Goal: Task Accomplishment & Management: Complete application form

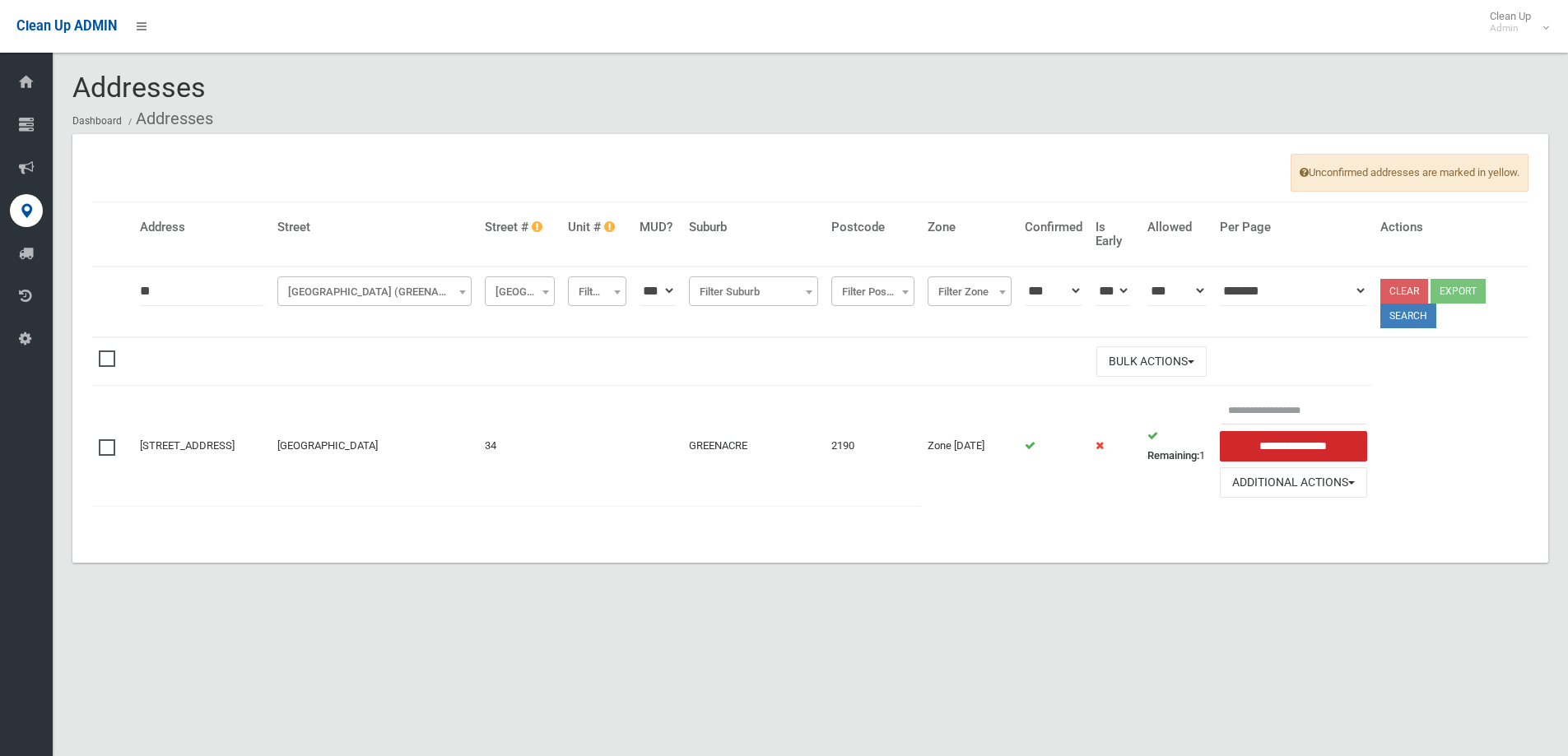
drag, startPoint x: 155, startPoint y: 293, endPoint x: 106, endPoint y: 309, distance: 51.5
click at [106, 309] on tr "**********" at bounding box center [810, 301] width 1436 height 71
type input "**"
click at [335, 286] on span "Pandora Street (GREENACRE)" at bounding box center [375, 292] width 187 height 23
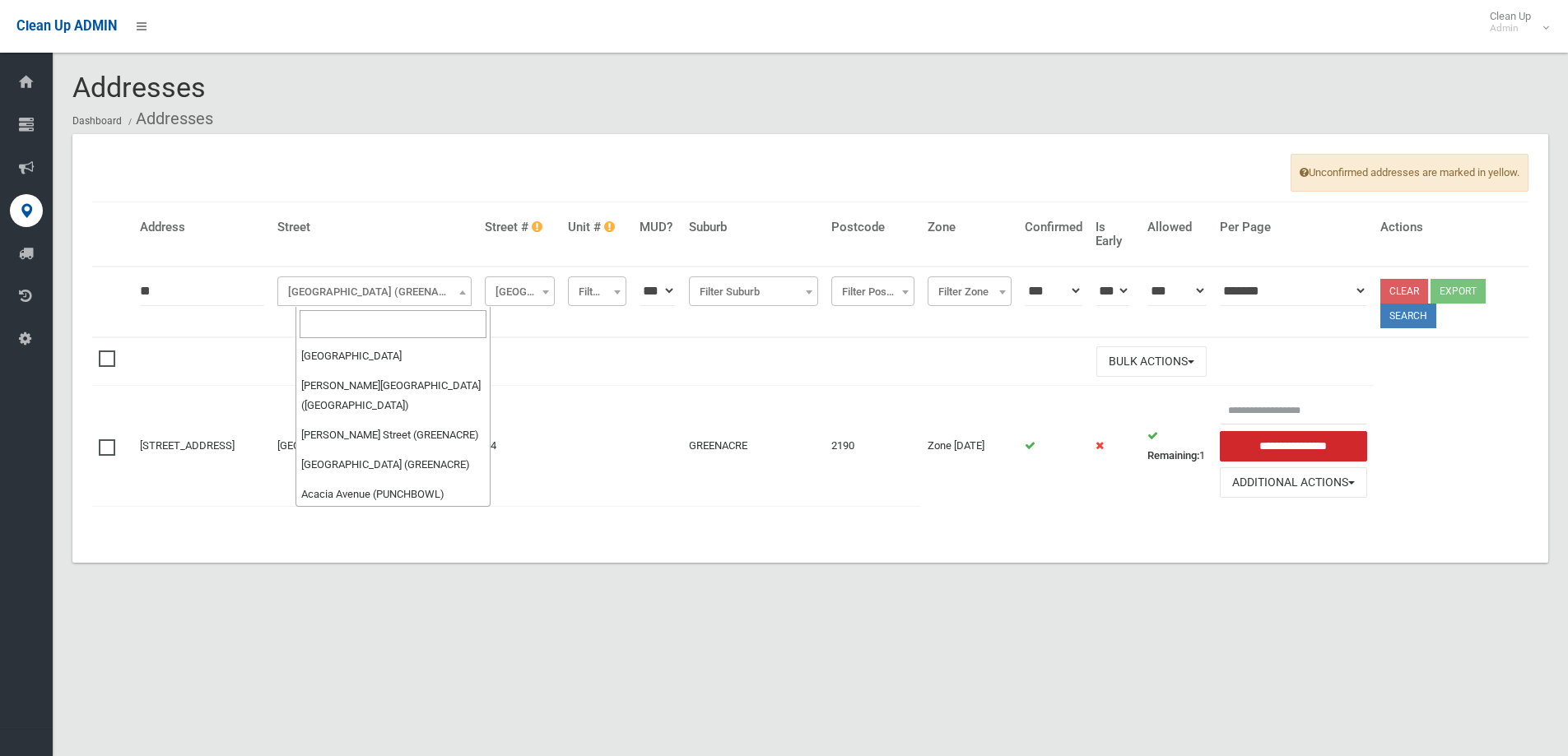
scroll to position [48751, 0]
click at [346, 315] on input "search" at bounding box center [393, 324] width 187 height 28
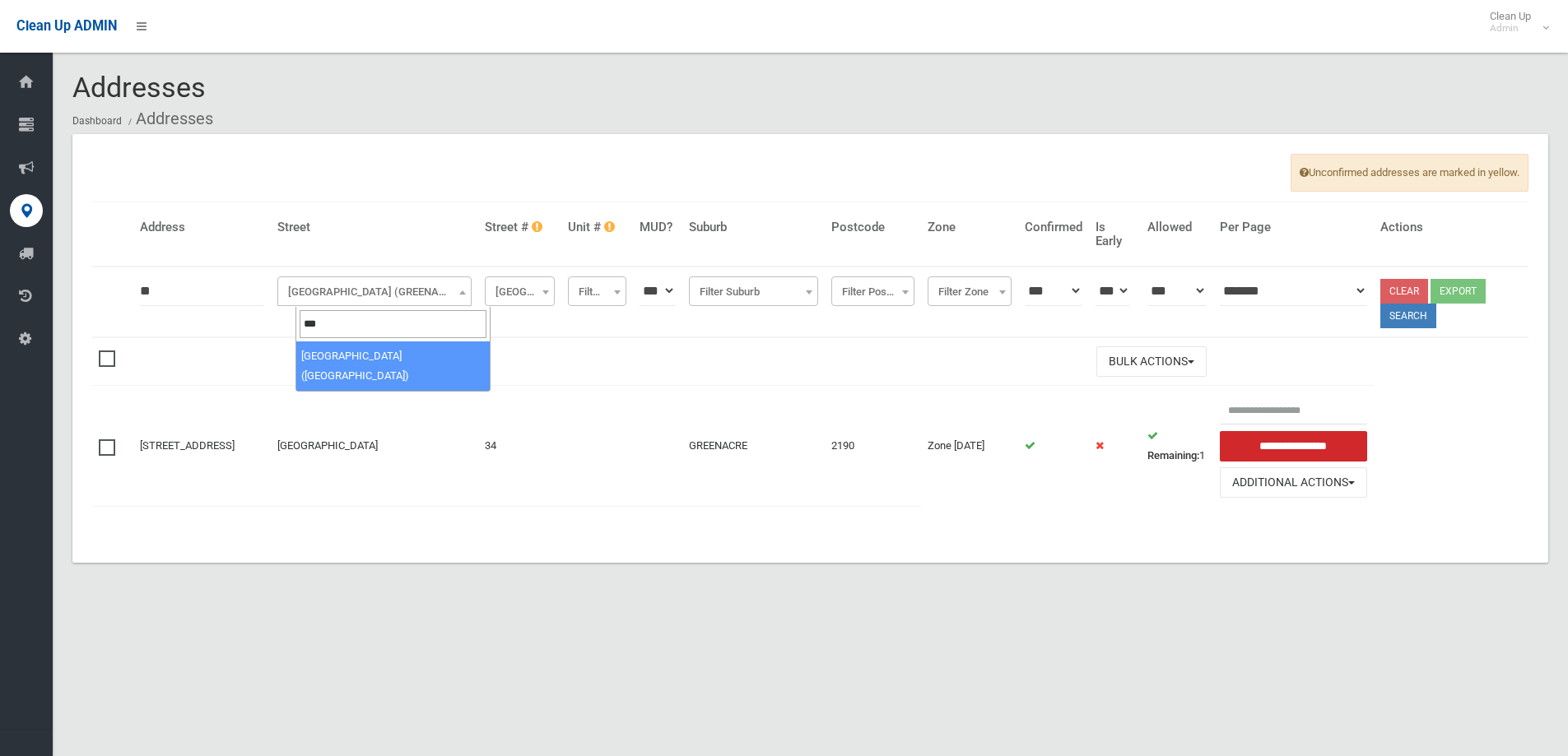
type input "***"
drag, startPoint x: 450, startPoint y: 360, endPoint x: 1209, endPoint y: 358, distance: 759.0
select select "***"
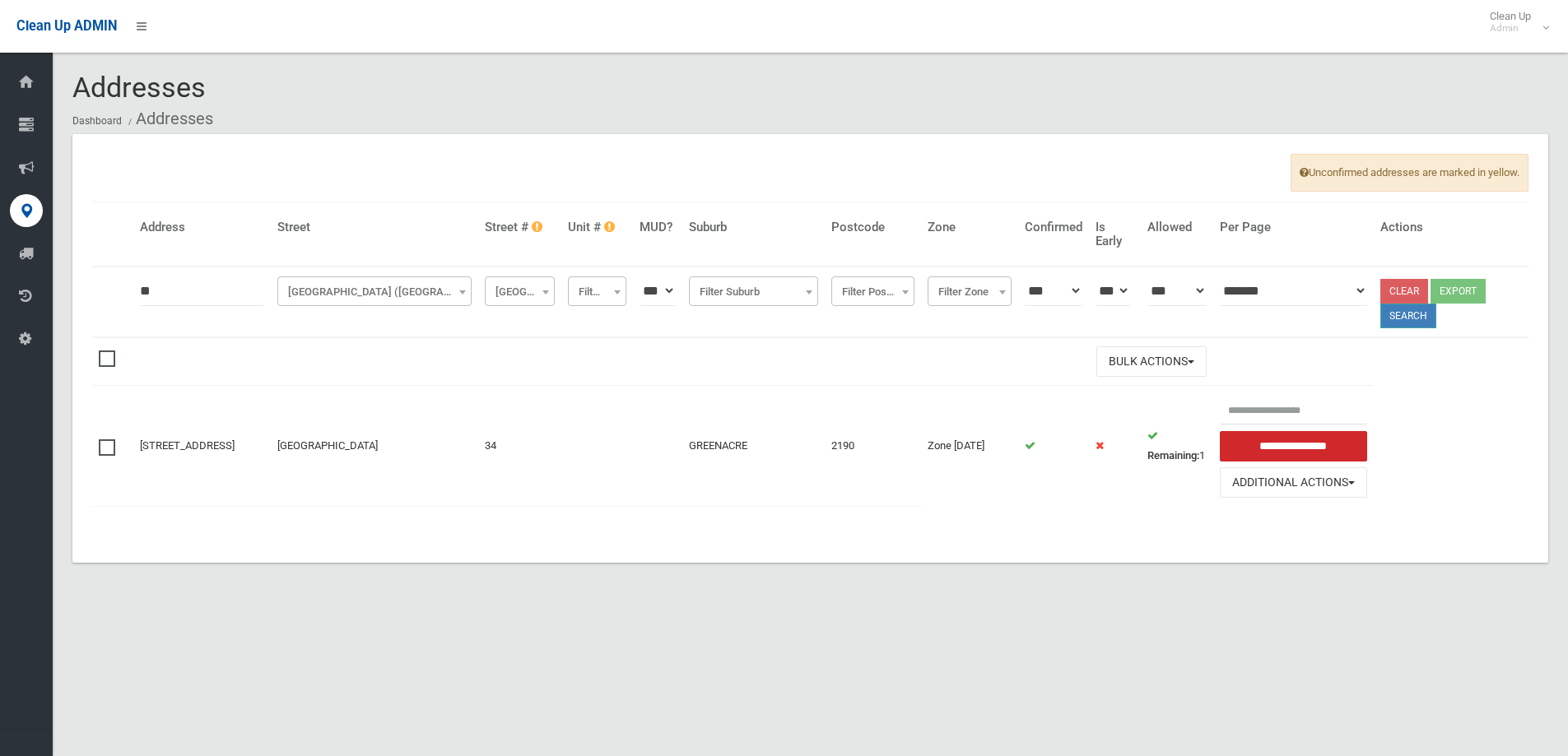
click at [1431, 322] on button "Search" at bounding box center [1407, 316] width 56 height 25
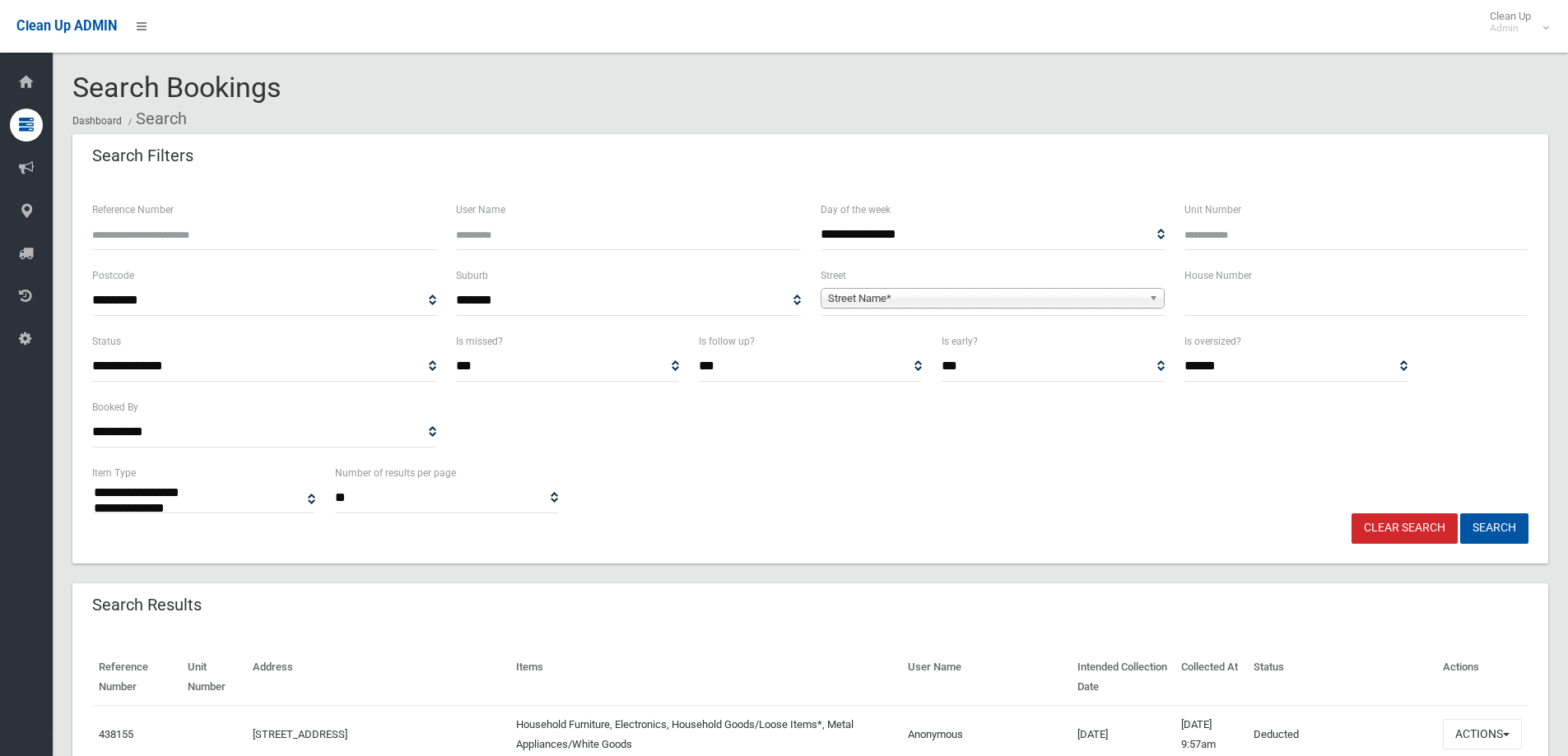
select select
click at [888, 297] on span "Street Name*" at bounding box center [985, 298] width 314 height 20
type input "***"
click at [1031, 344] on li "Gue udecourt Avenue (EARLWOOD 2206)" at bounding box center [993, 344] width 336 height 21
click at [1253, 306] on input "text" at bounding box center [1356, 301] width 344 height 31
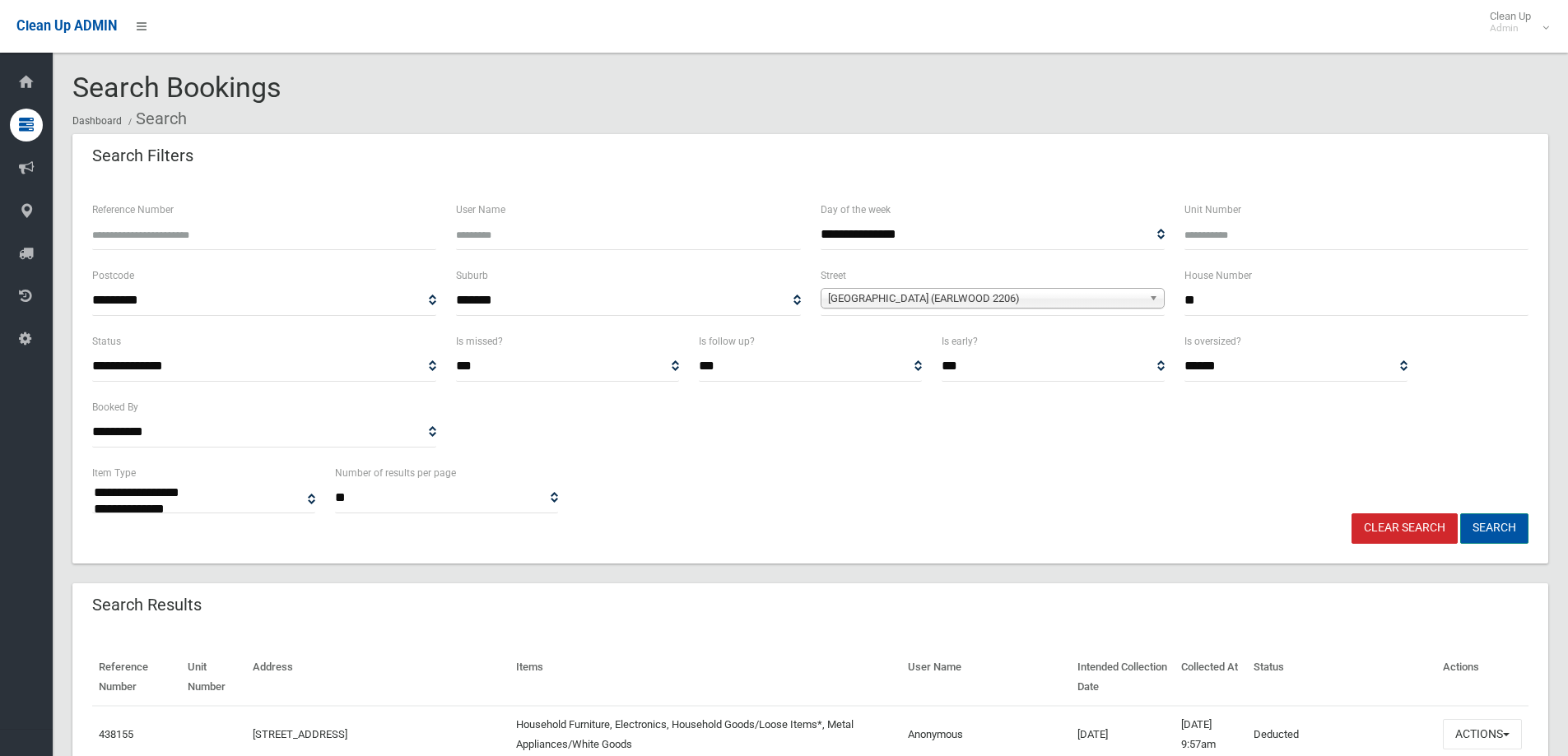
type input "**"
click at [1493, 529] on button "Search" at bounding box center [1494, 529] width 69 height 31
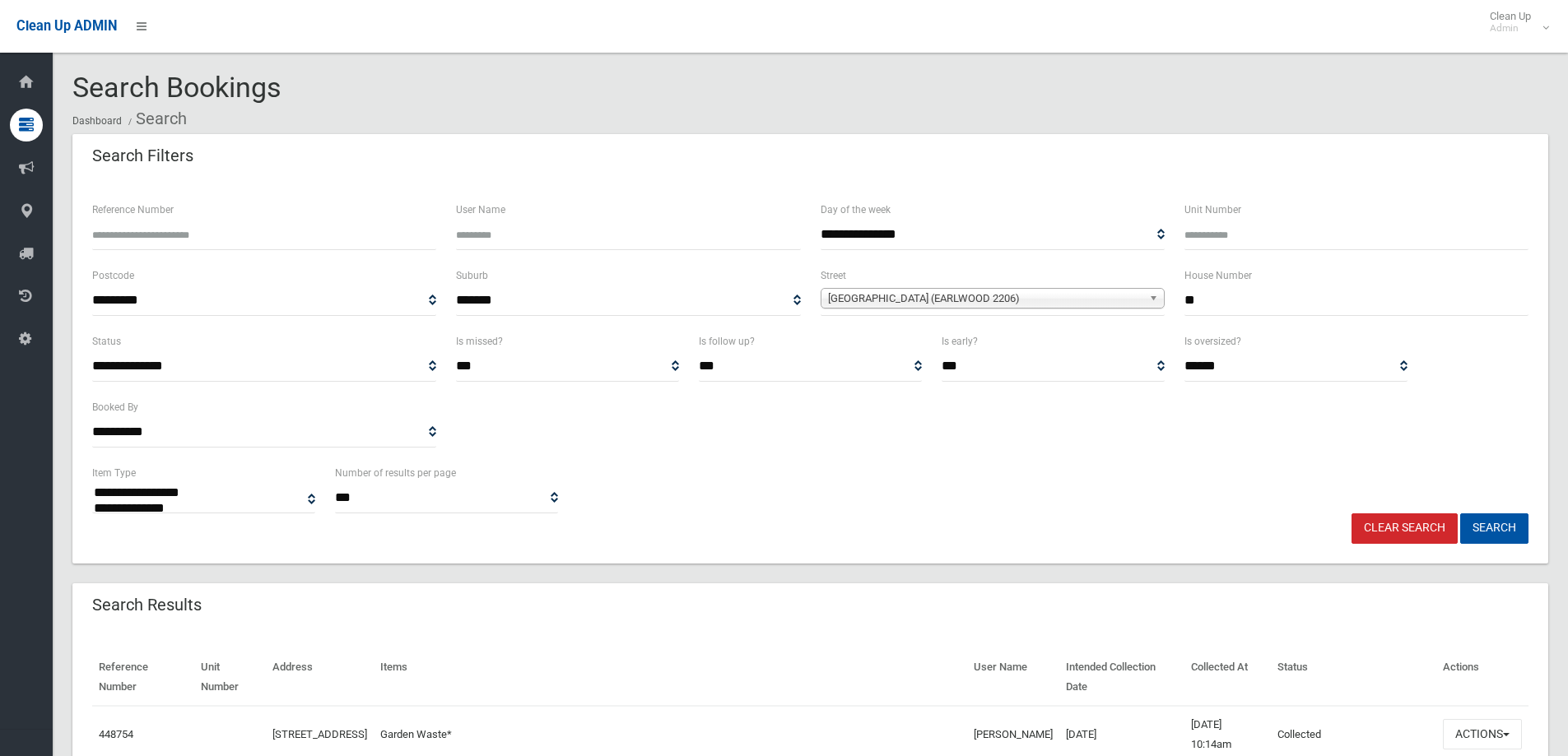
select select
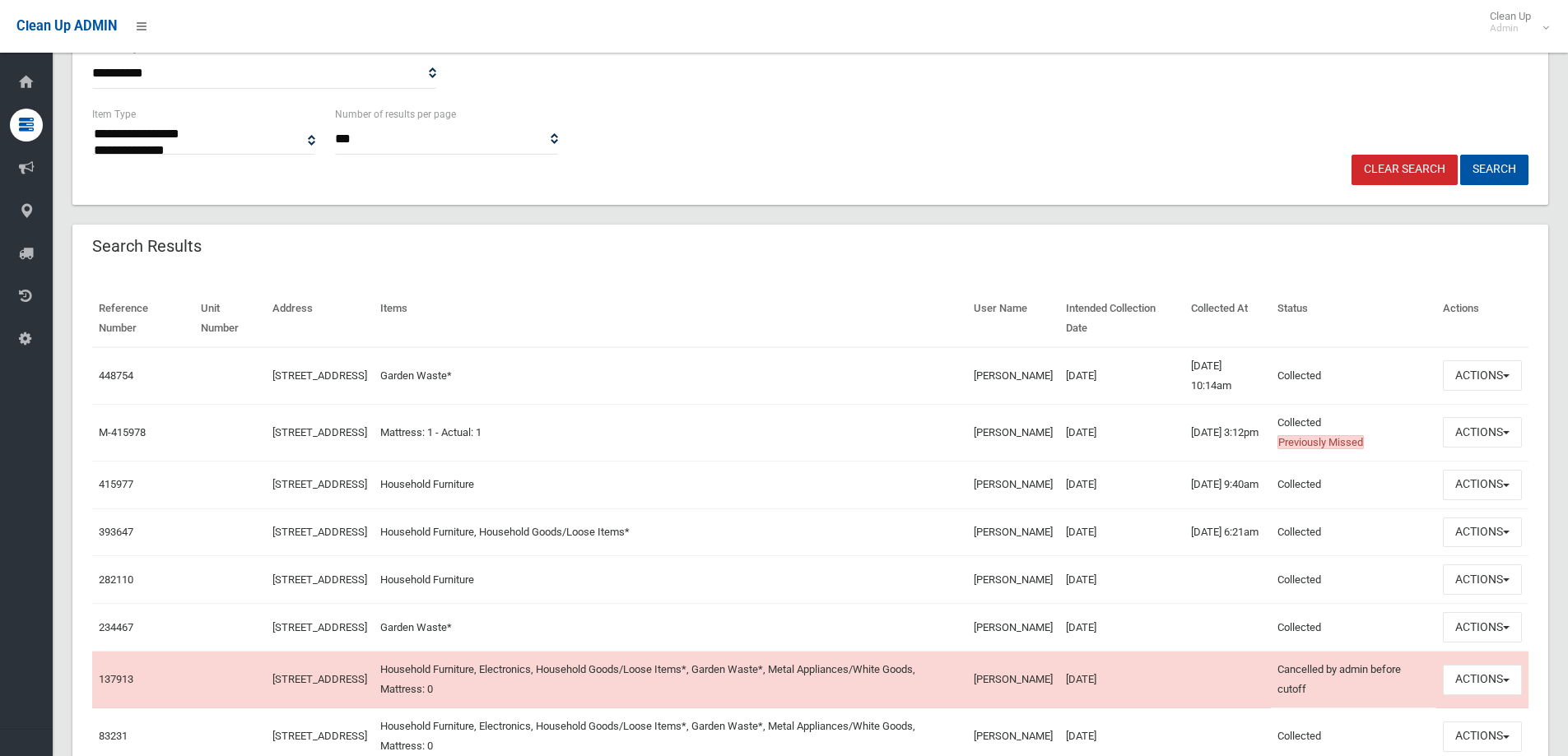
scroll to position [411, 0]
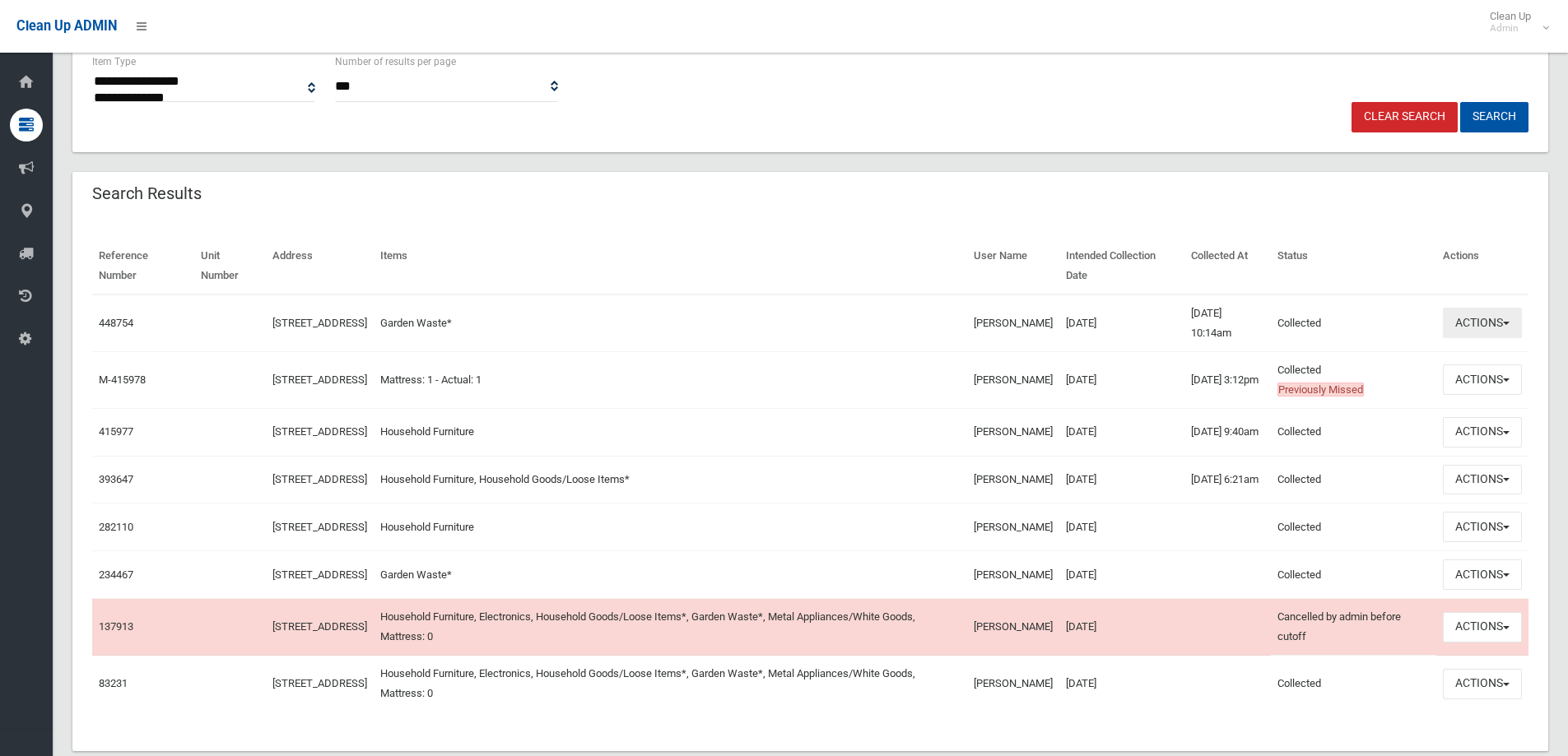
click at [1495, 318] on button "Actions" at bounding box center [1482, 323] width 79 height 31
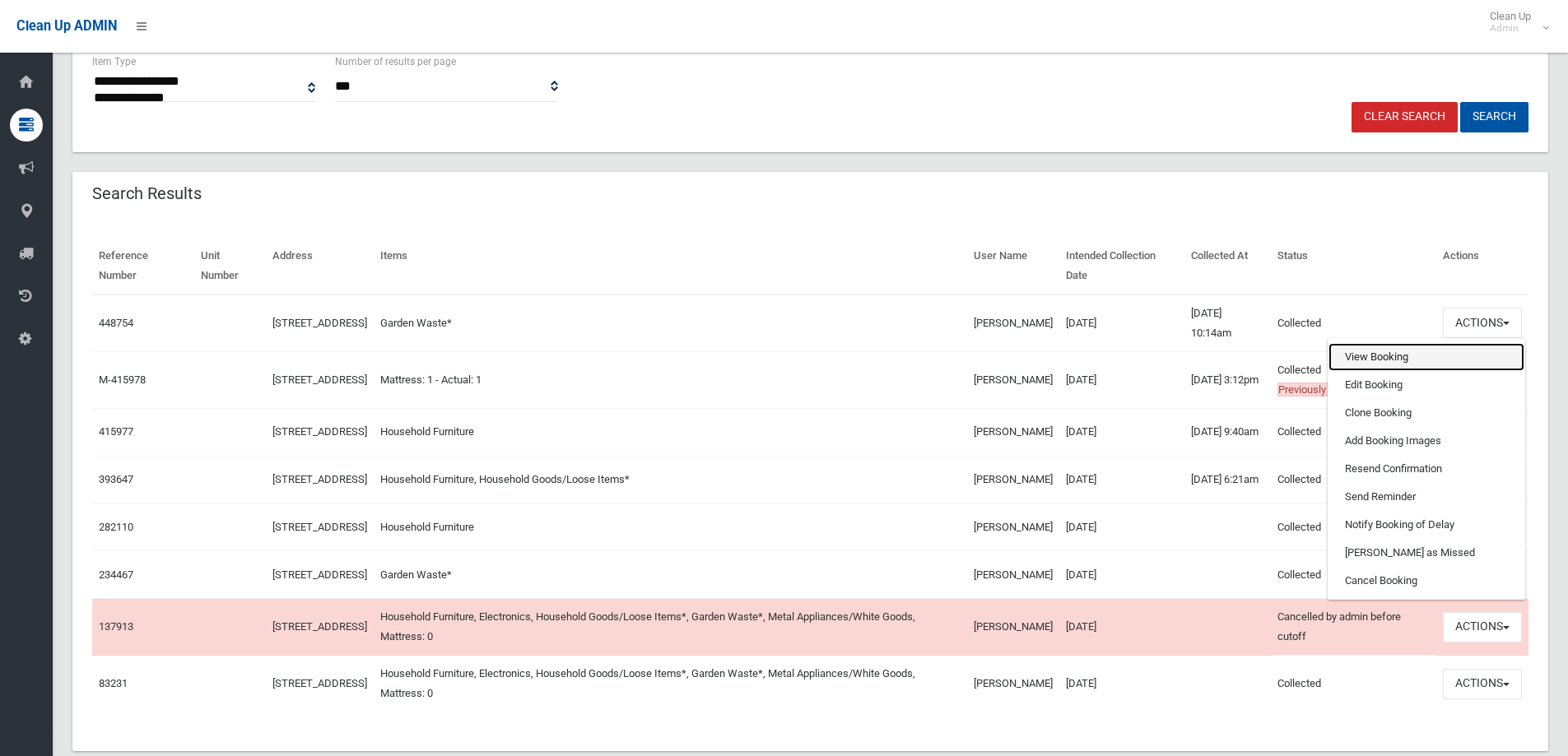
click at [1360, 351] on link "View Booking" at bounding box center [1426, 357] width 196 height 28
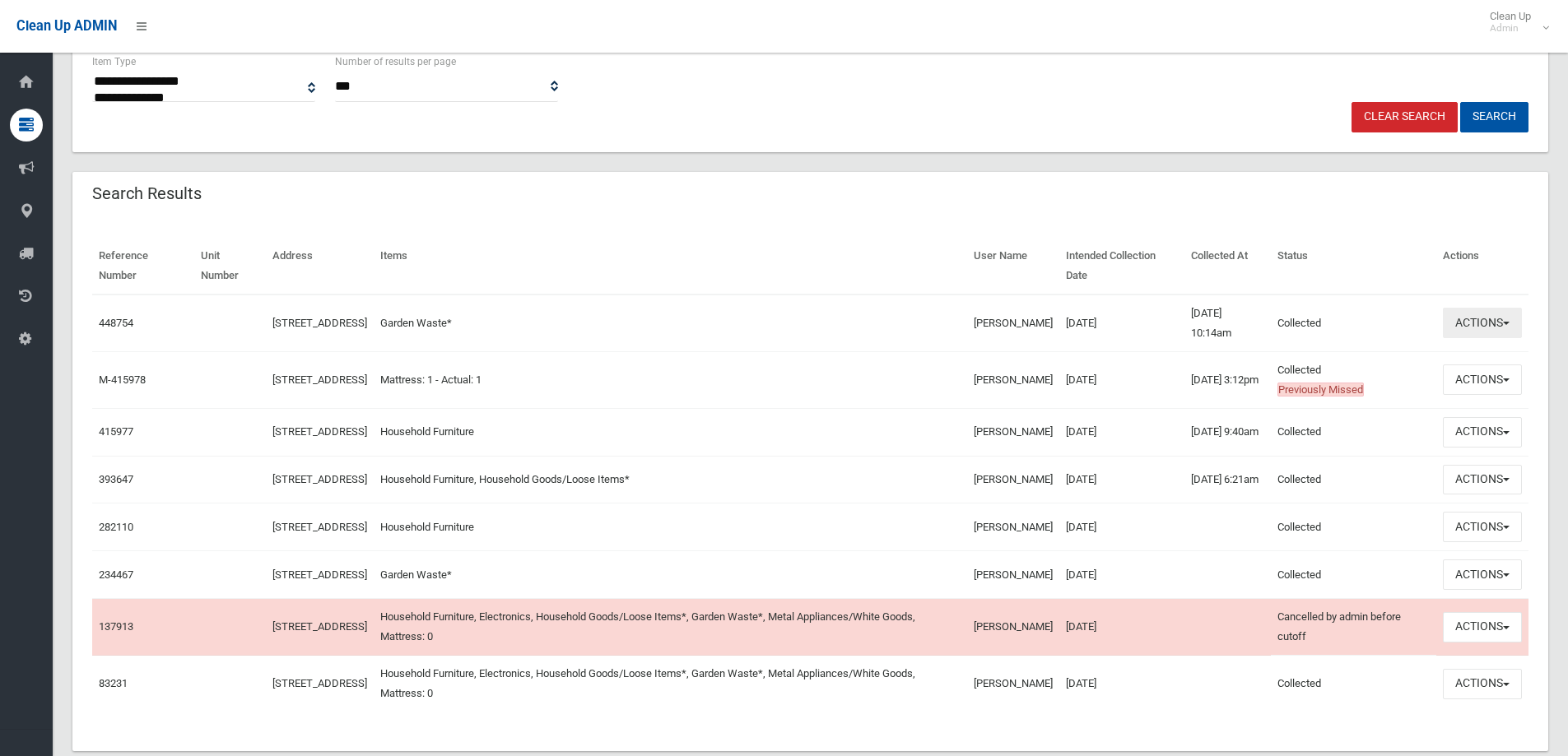
click at [1489, 324] on button "Actions" at bounding box center [1482, 323] width 79 height 31
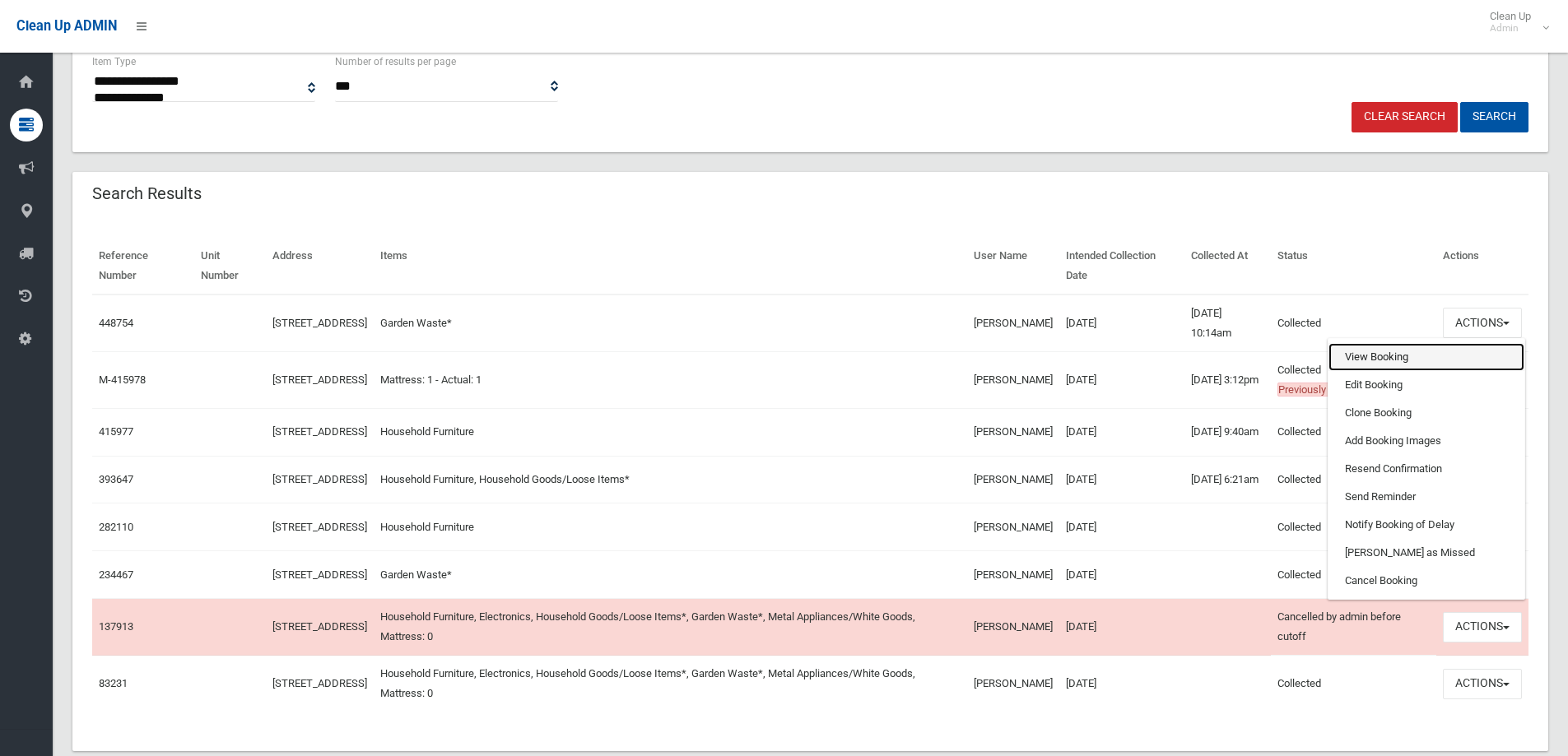
click at [1380, 362] on link "View Booking" at bounding box center [1426, 357] width 196 height 28
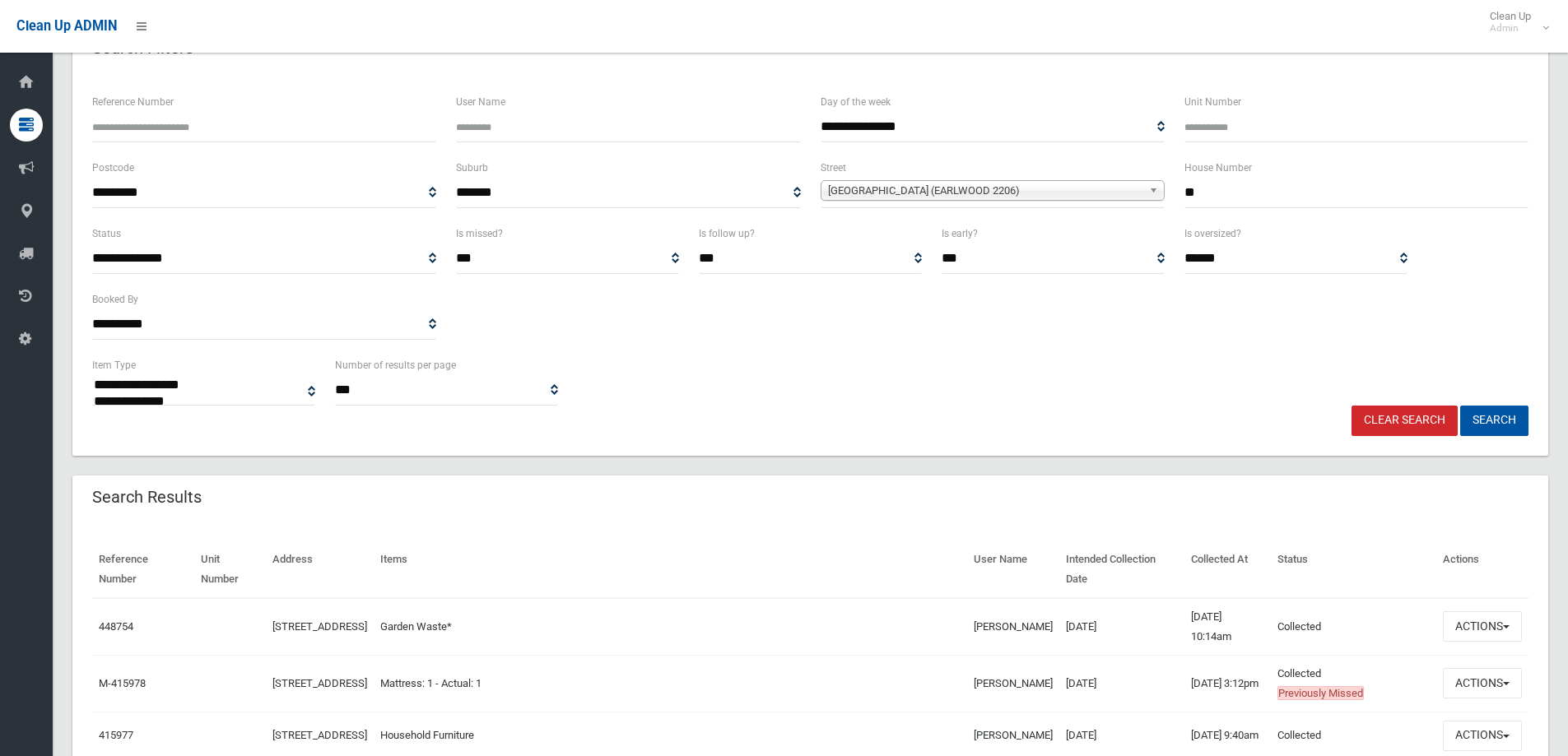
scroll to position [247, 0]
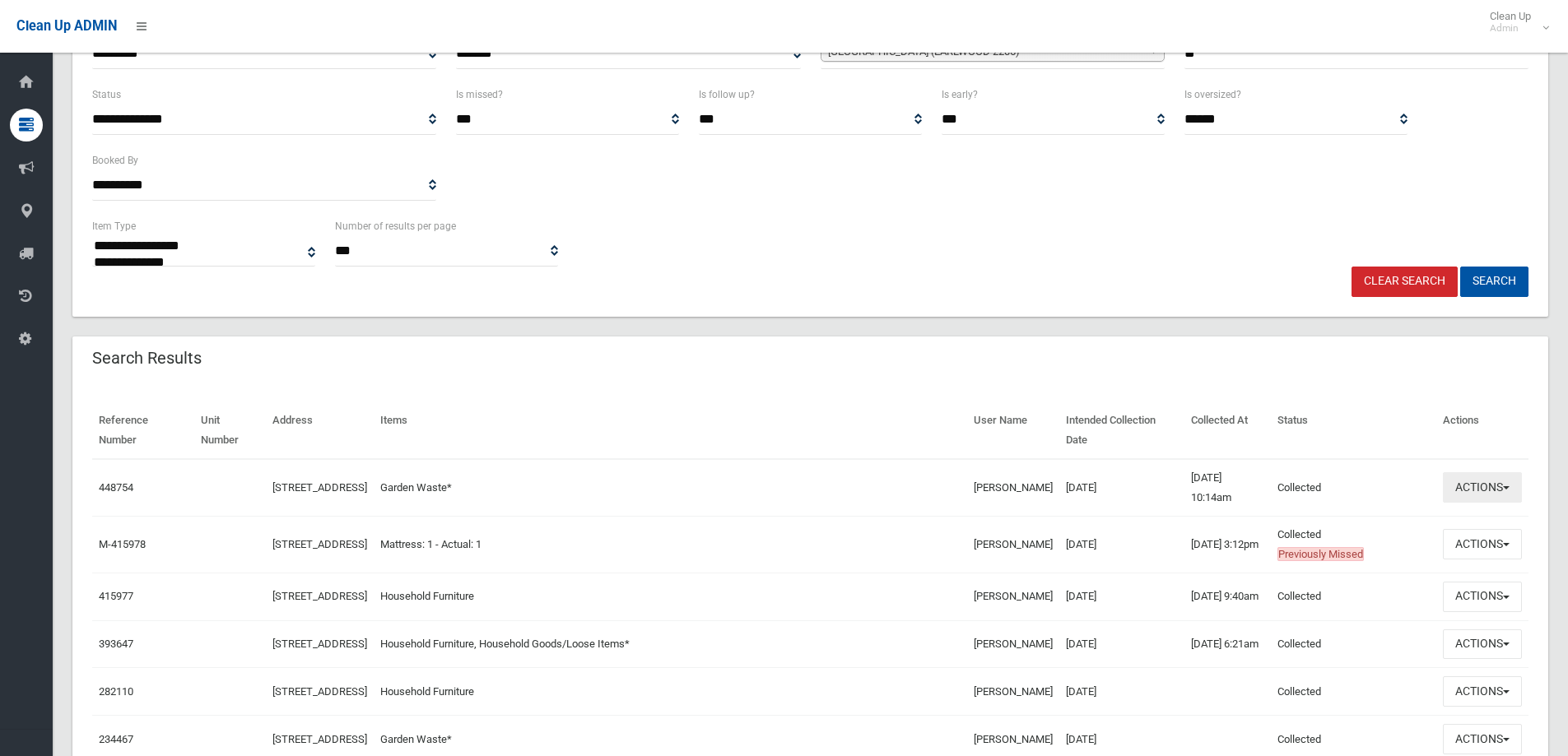
click at [1490, 488] on button "Actions" at bounding box center [1482, 488] width 79 height 31
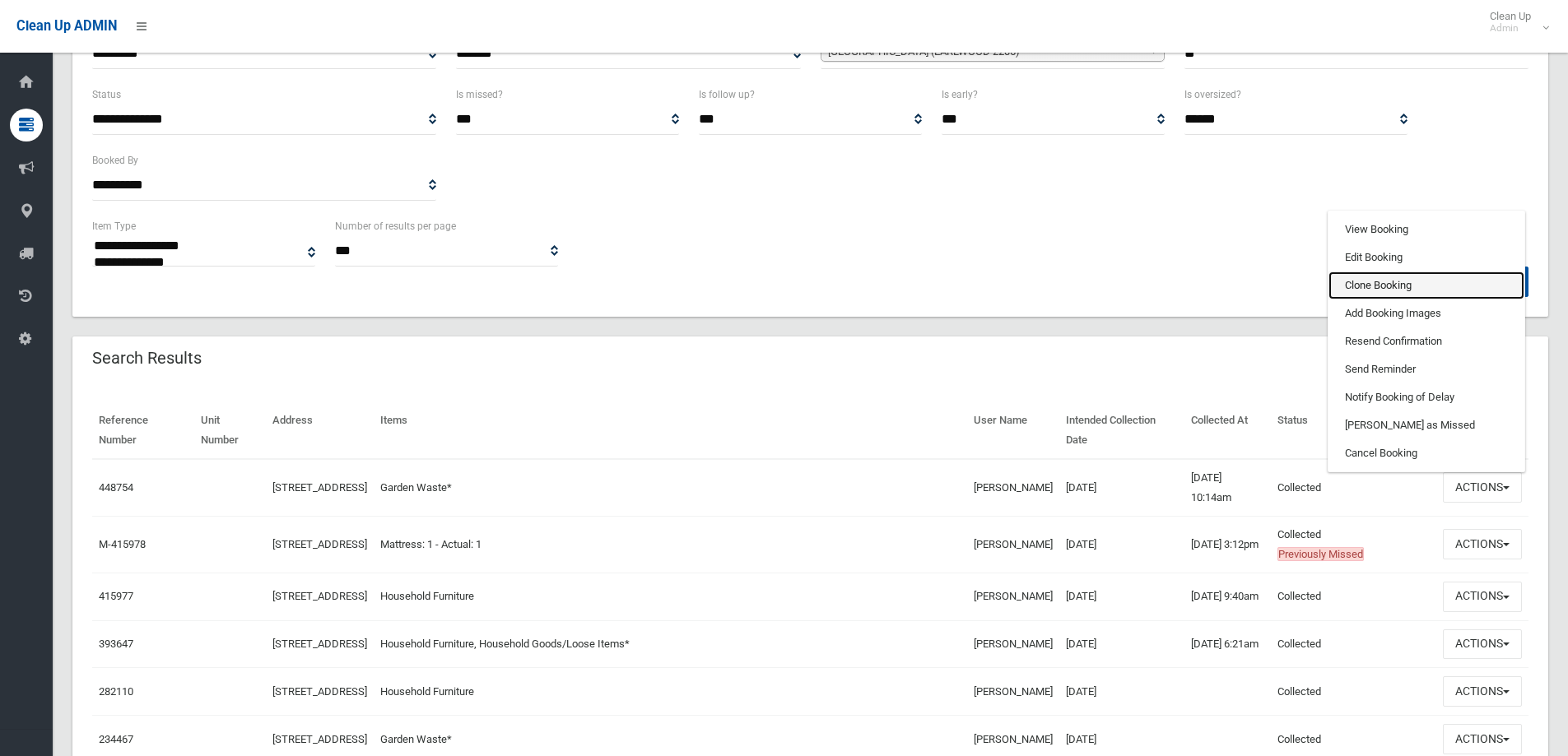
click at [1384, 281] on link "Clone Booking" at bounding box center [1426, 285] width 196 height 28
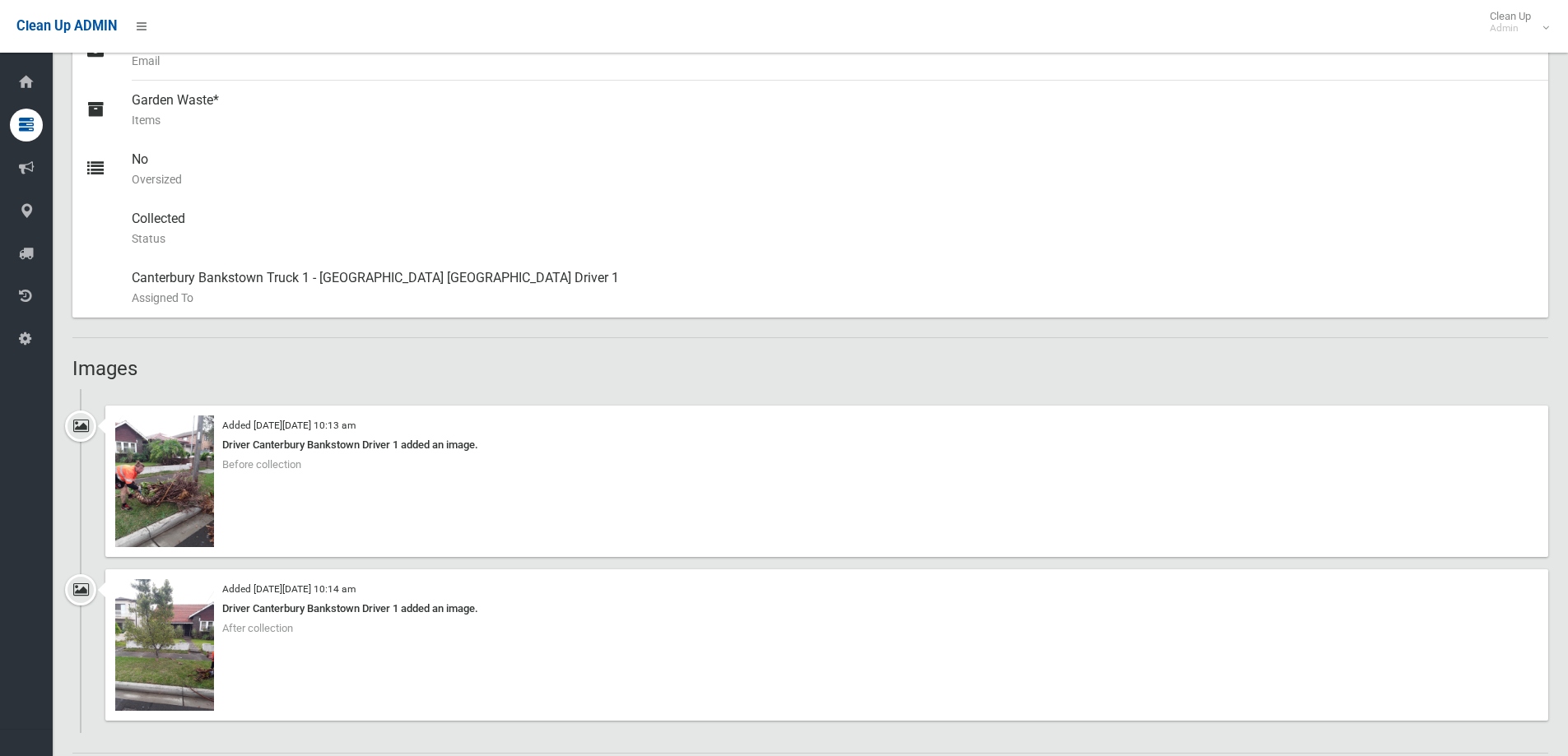
scroll to position [823, 0]
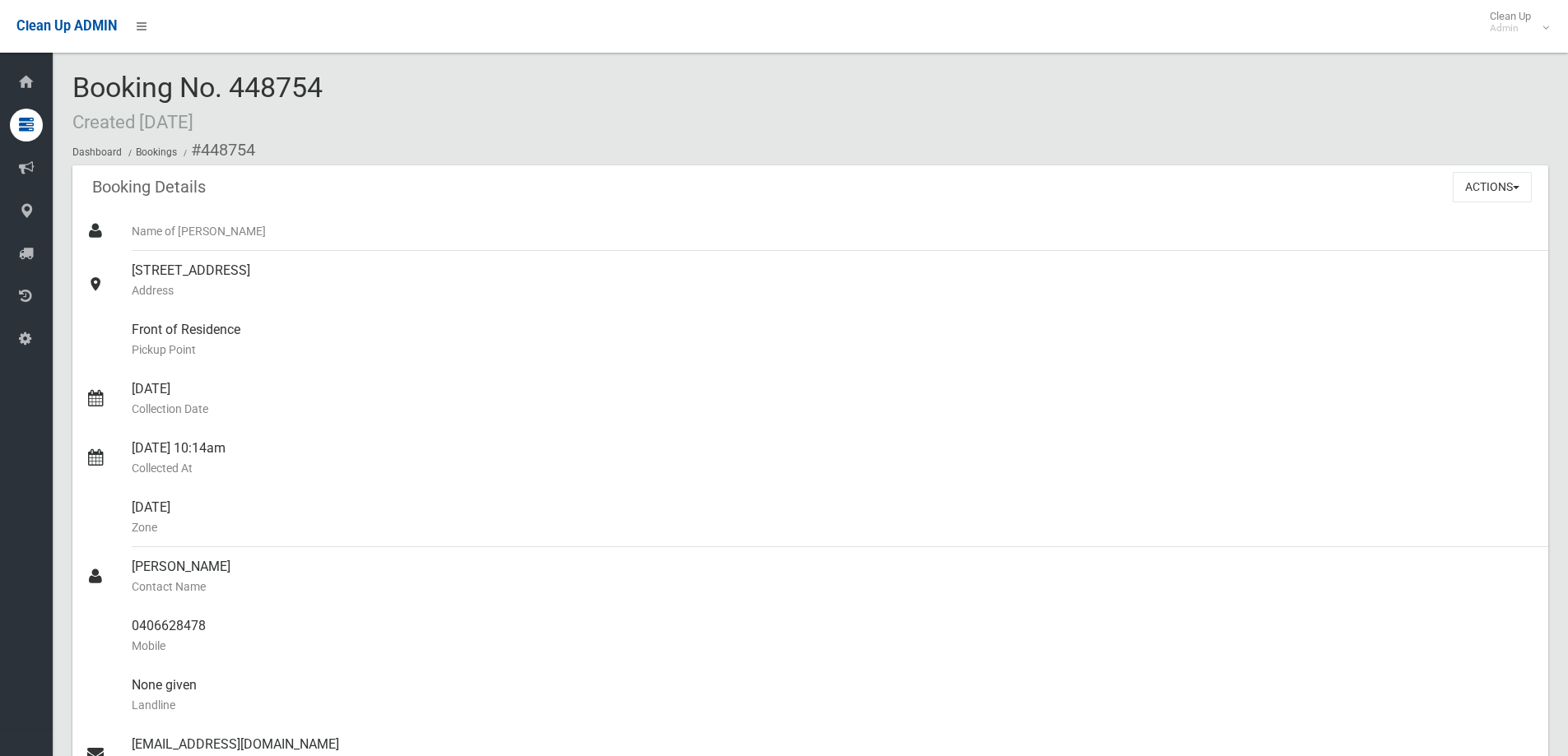
scroll to position [576, 0]
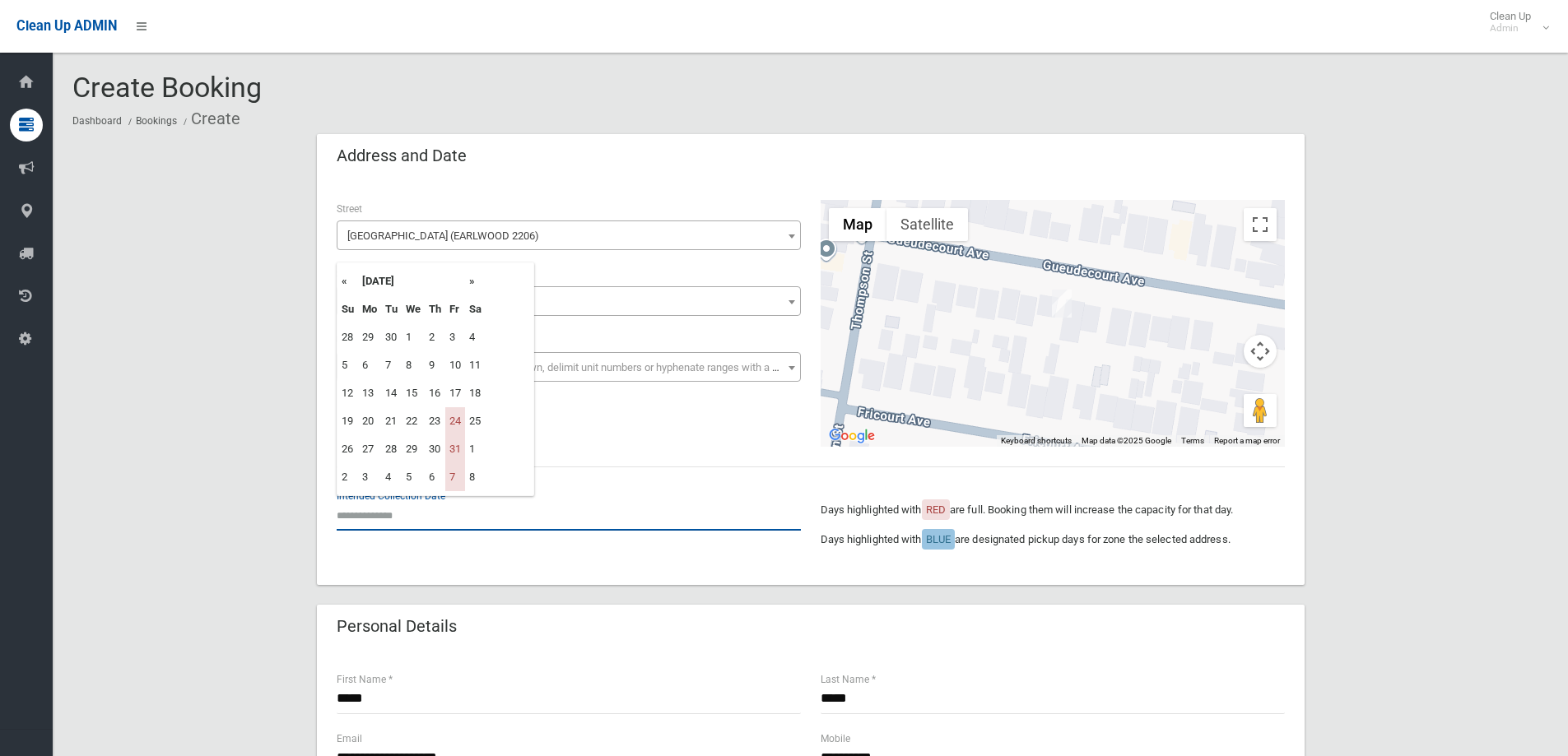
click at [408, 524] on input "text" at bounding box center [569, 515] width 464 height 31
click at [473, 283] on th "»" at bounding box center [475, 281] width 21 height 28
click at [341, 283] on th "«" at bounding box center [348, 281] width 21 height 28
click at [594, 418] on div "**********" at bounding box center [810, 324] width 968 height 247
click at [402, 514] on input "text" at bounding box center [569, 515] width 464 height 31
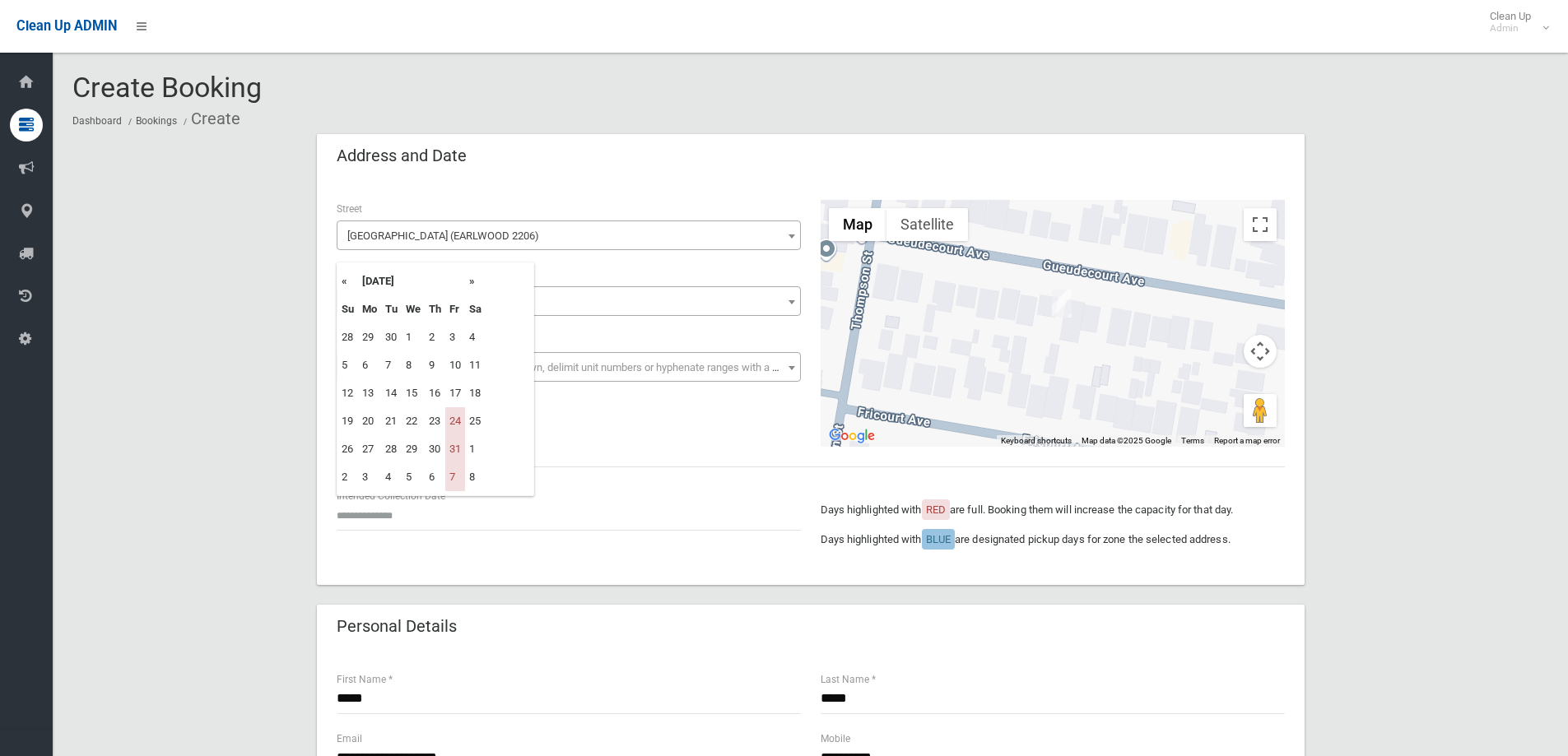
click at [473, 277] on th "»" at bounding box center [475, 281] width 21 height 28
click at [342, 282] on th "«" at bounding box center [348, 281] width 21 height 28
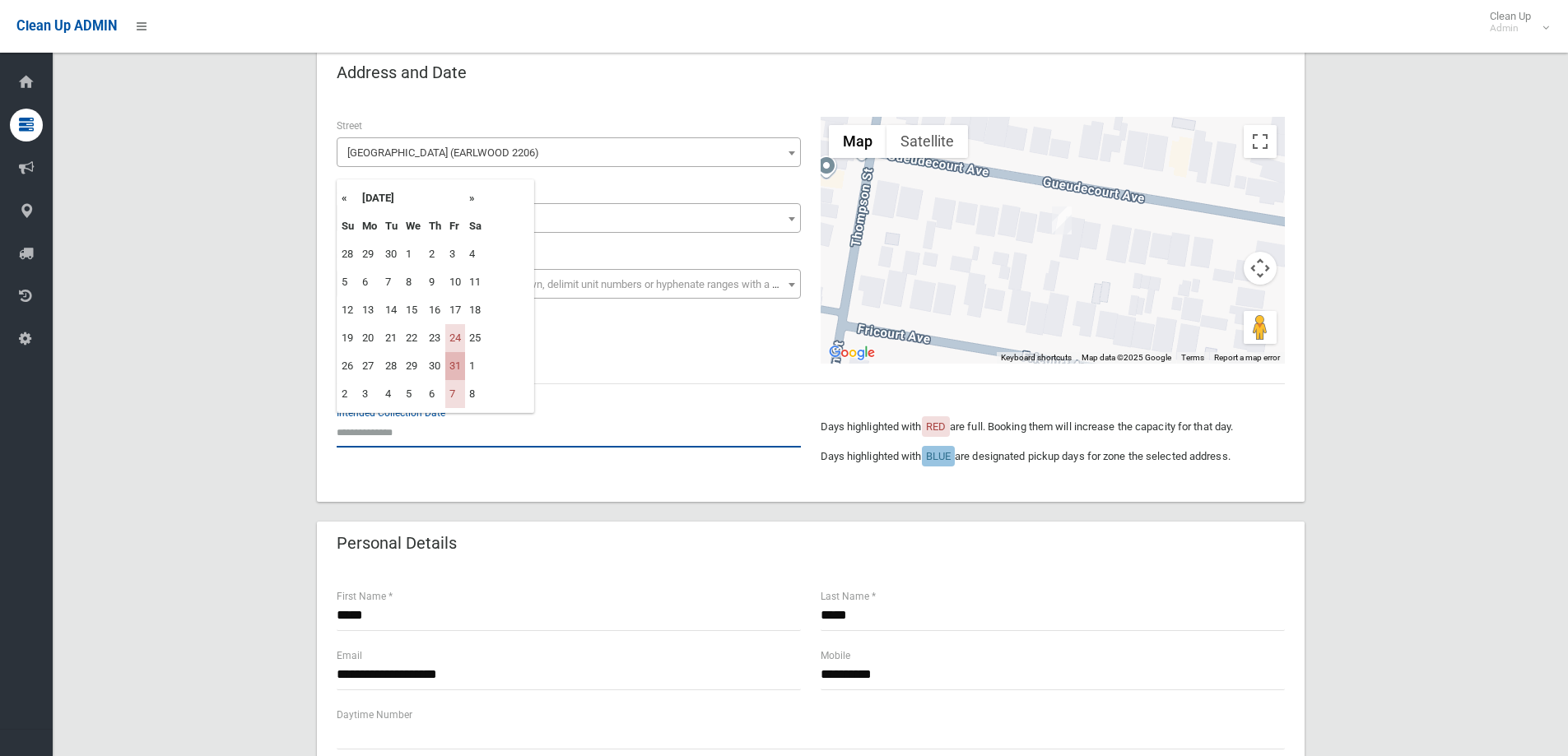
scroll to position [82, 0]
click at [474, 199] on th "»" at bounding box center [475, 199] width 21 height 28
click at [348, 199] on th "«" at bounding box center [348, 199] width 21 height 28
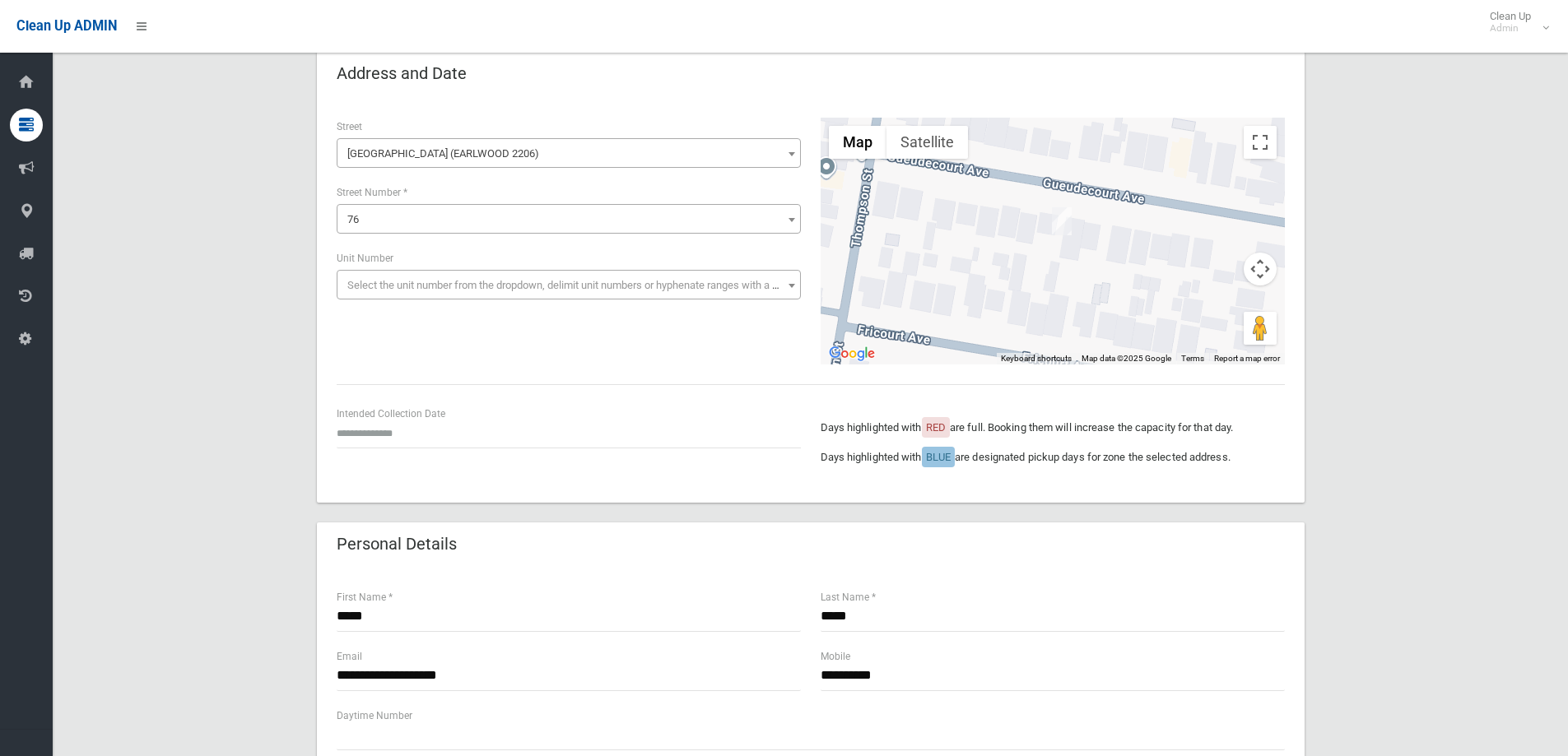
click at [760, 413] on div "Intended Collection Date" at bounding box center [569, 426] width 464 height 44
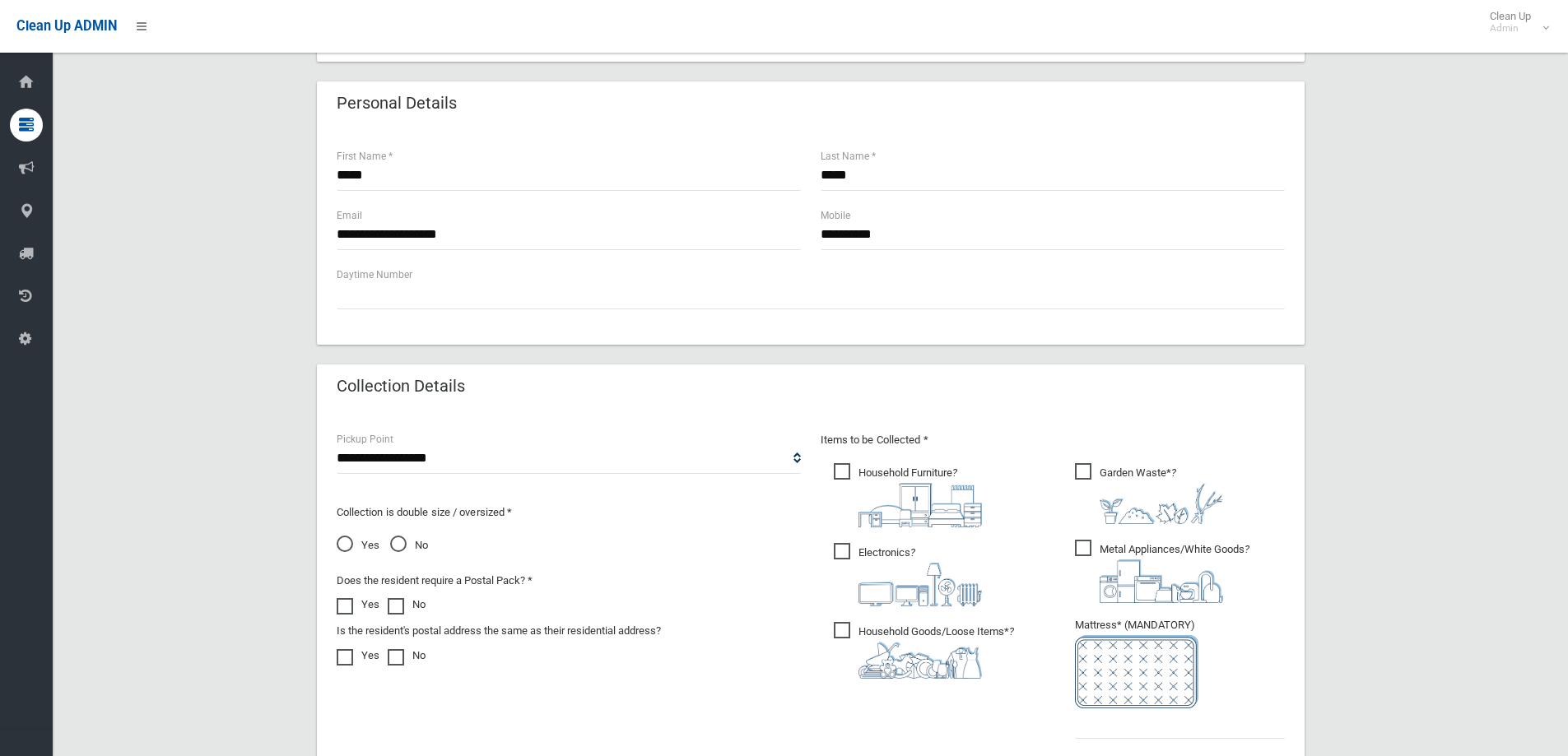
scroll to position [576, 0]
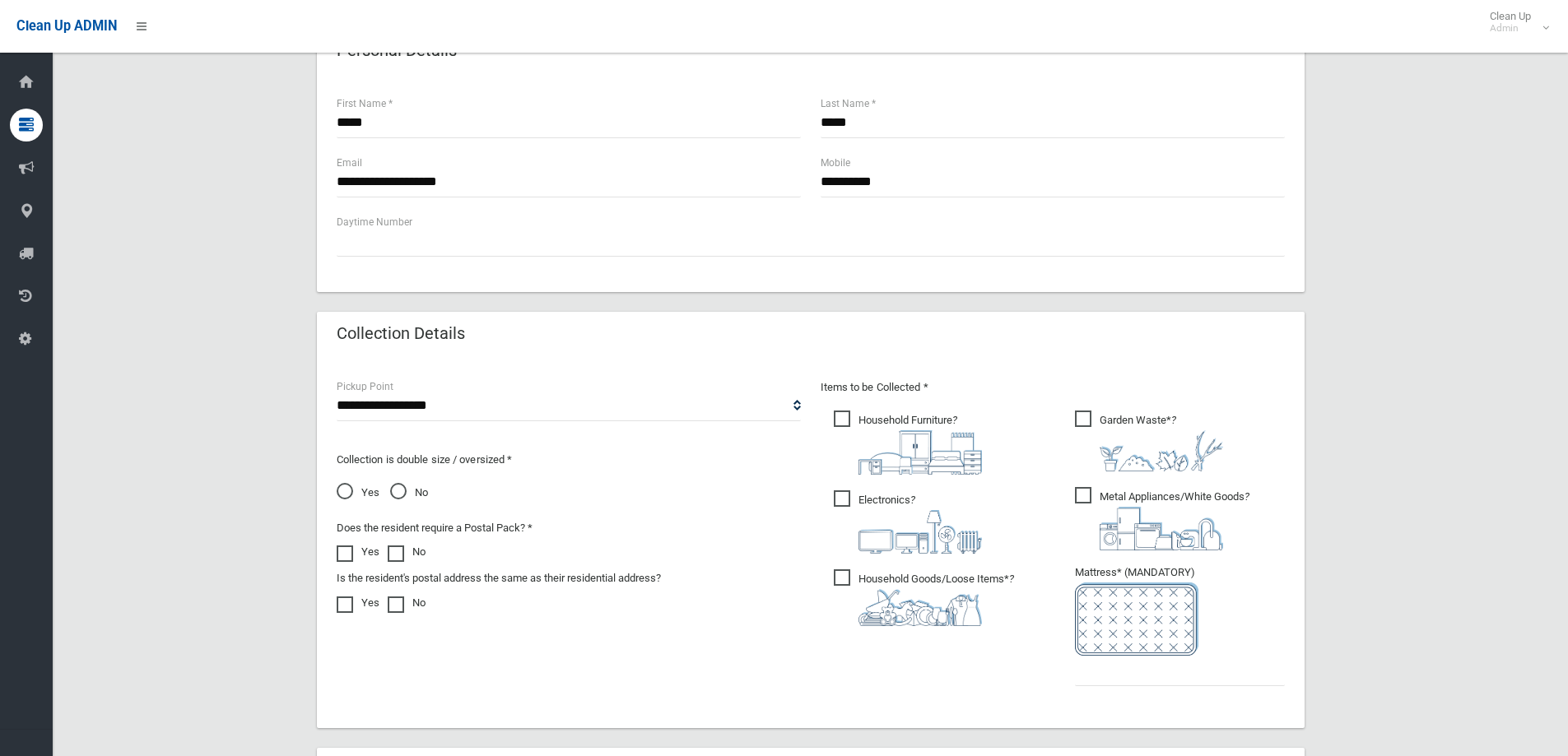
click at [847, 414] on span "Household Furniture ?" at bounding box center [907, 443] width 148 height 64
click at [847, 491] on span "Electronics ?" at bounding box center [907, 522] width 148 height 63
click at [840, 579] on span "Household Goods/Loose Items* ?" at bounding box center [923, 598] width 180 height 57
click at [1082, 498] on span "Metal Appliances/White Goods ?" at bounding box center [1162, 519] width 175 height 63
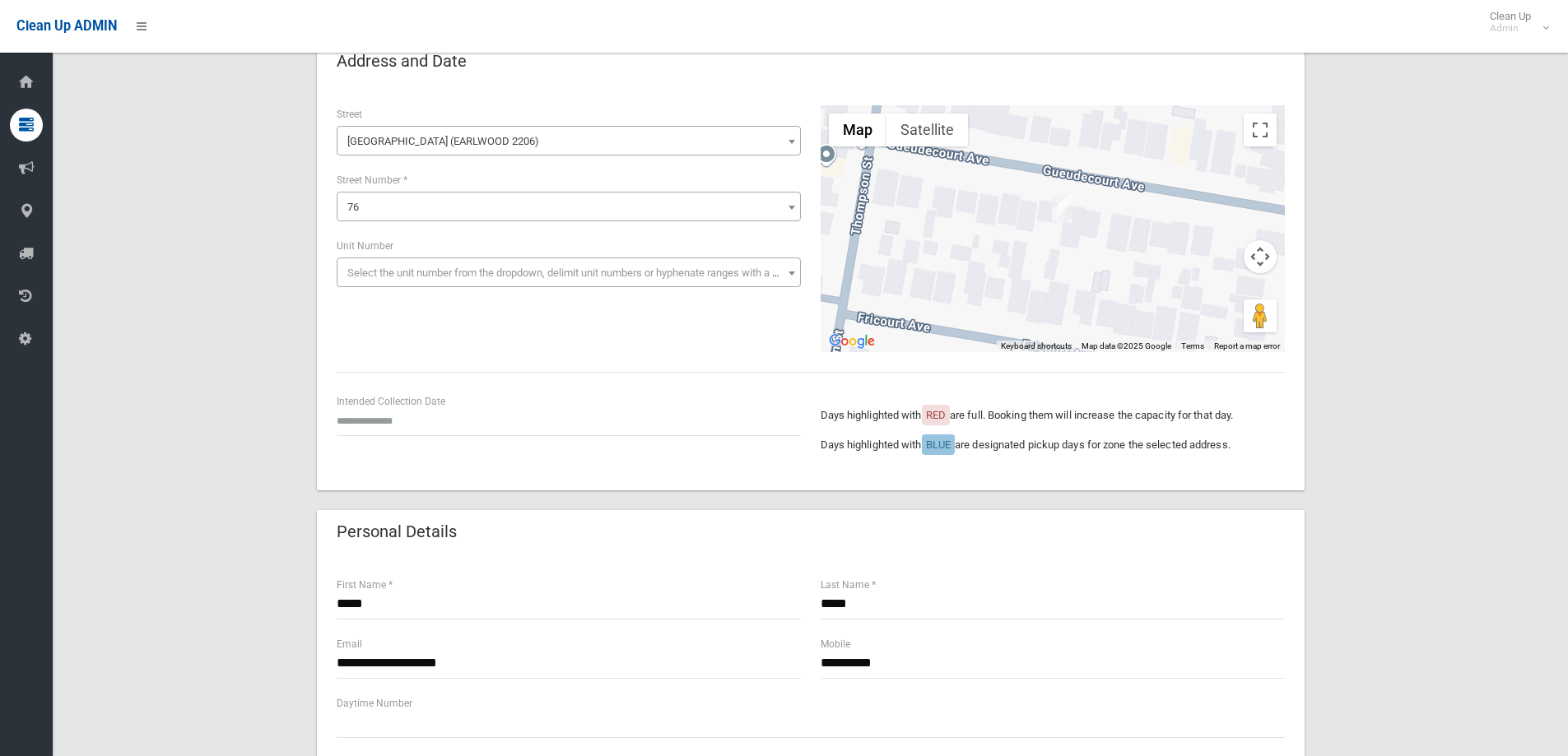
scroll to position [41, 0]
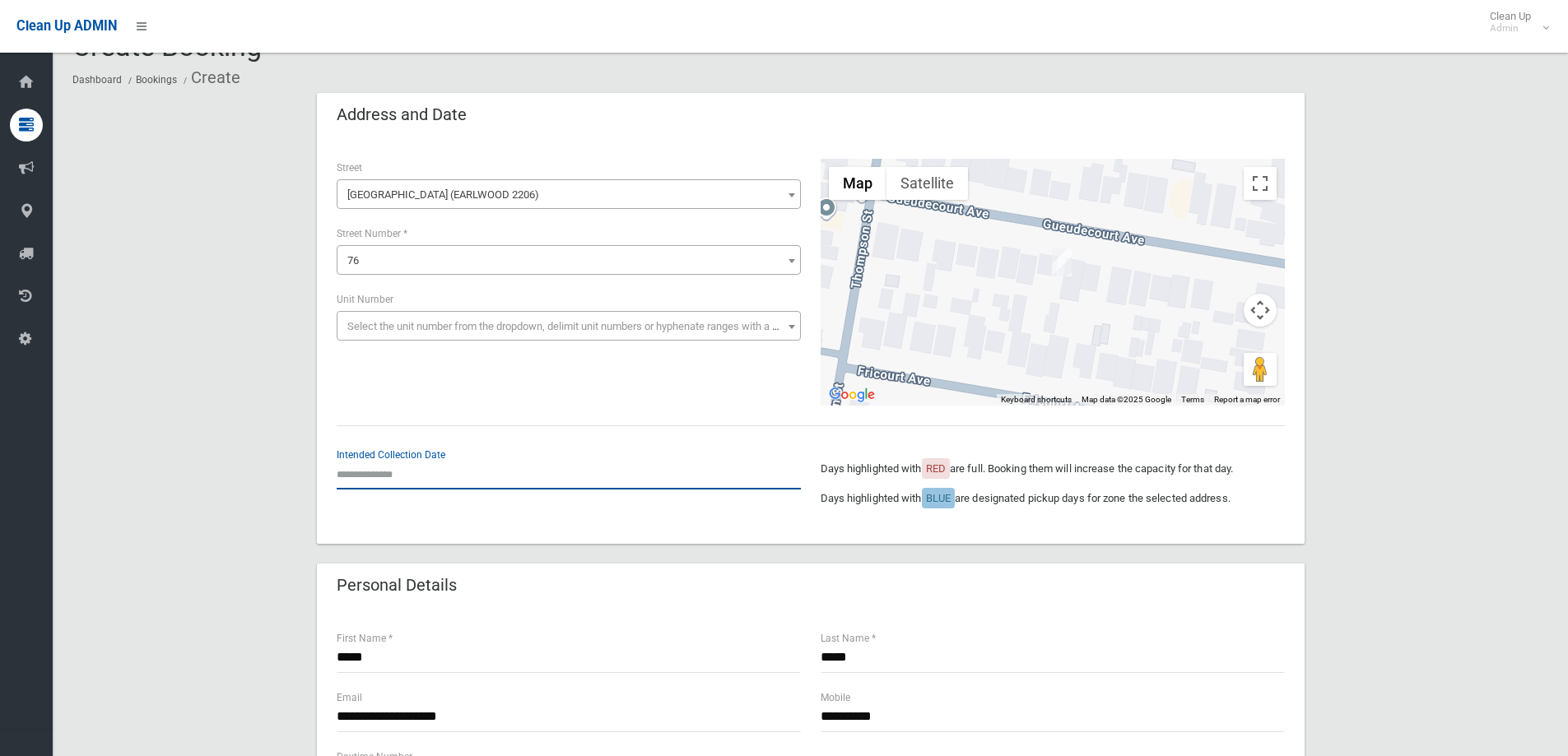
click at [383, 469] on input "text" at bounding box center [569, 474] width 464 height 31
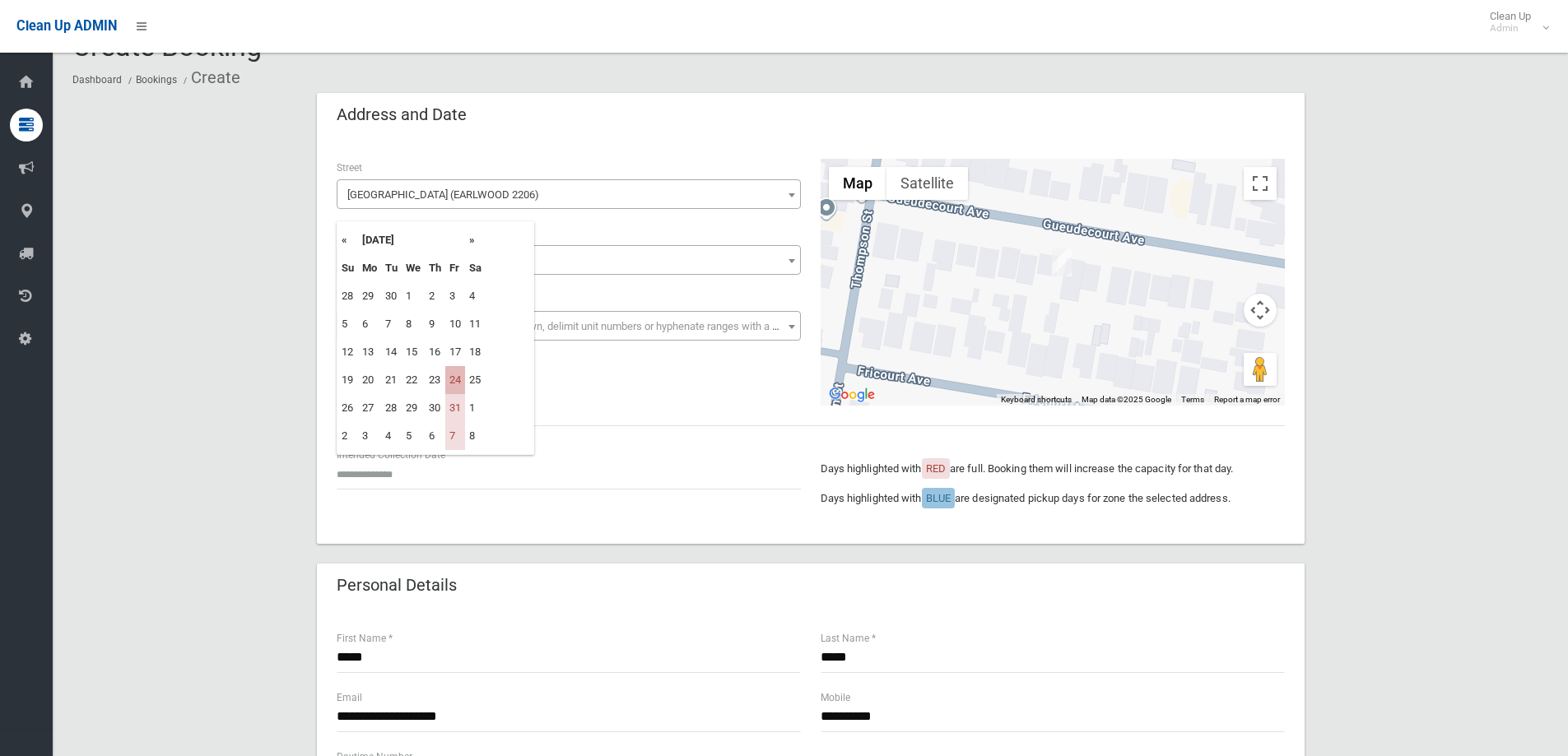
click at [456, 381] on td "24" at bounding box center [455, 380] width 20 height 28
click at [434, 473] on input "text" at bounding box center [569, 474] width 464 height 31
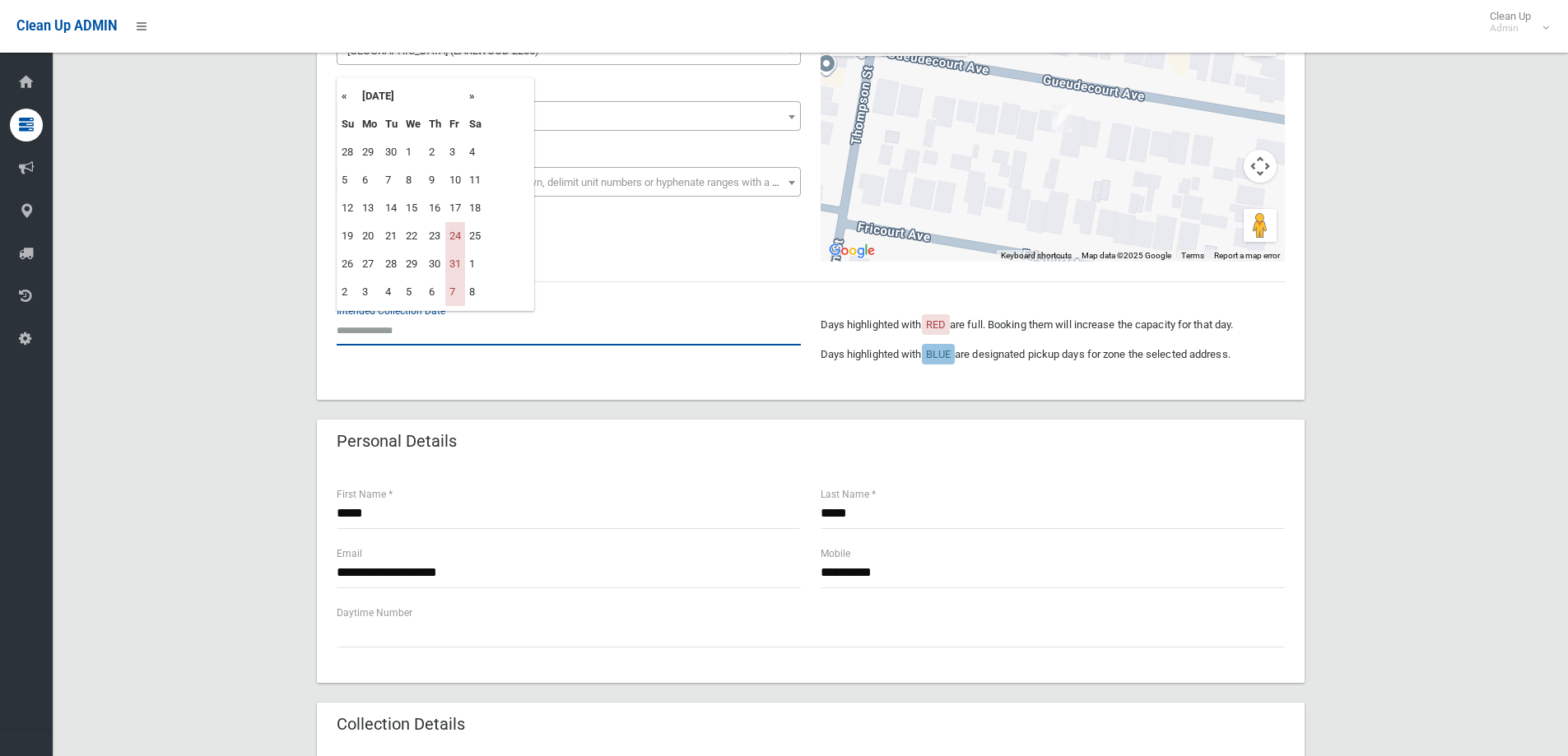
scroll to position [0, 0]
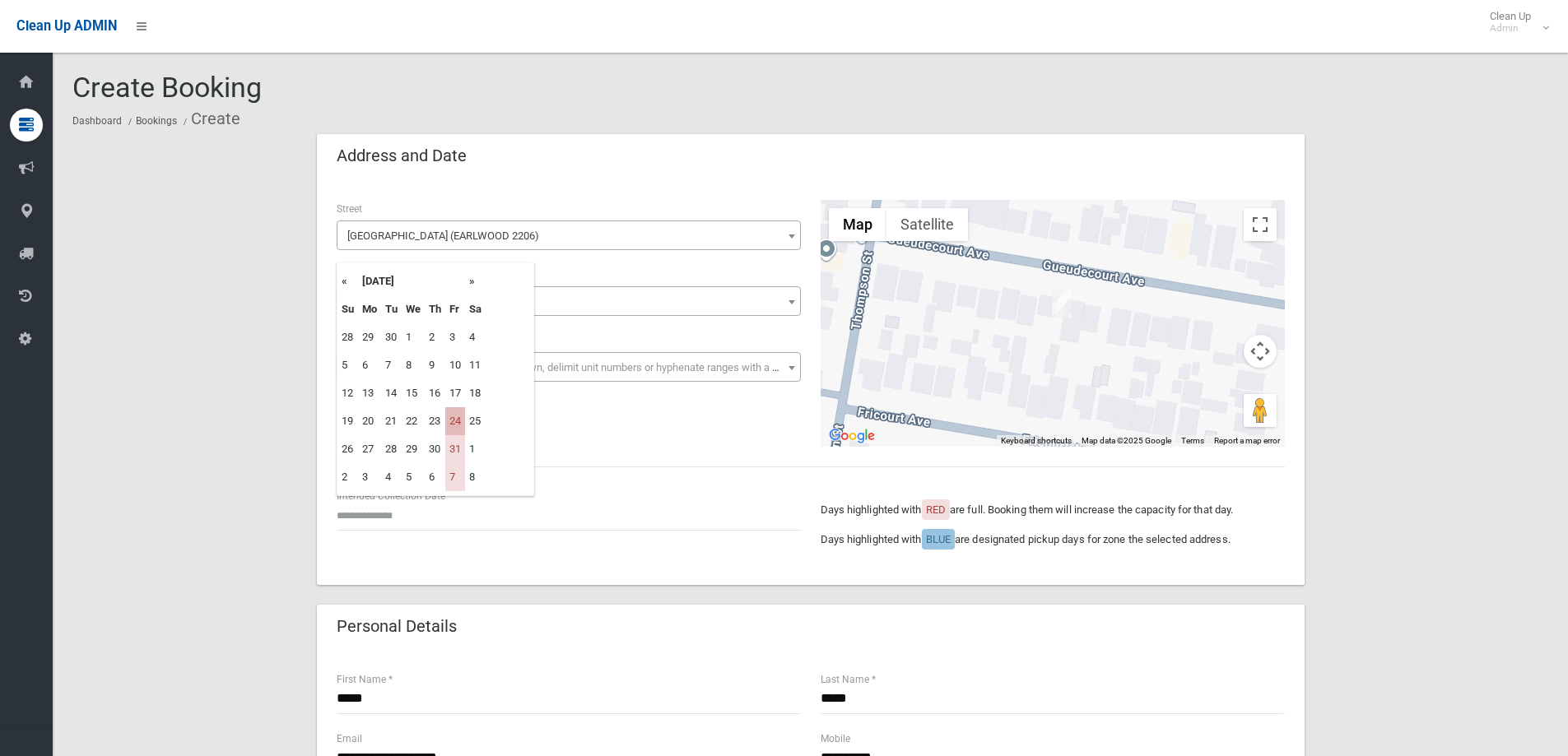
click at [457, 420] on td "24" at bounding box center [455, 421] width 20 height 28
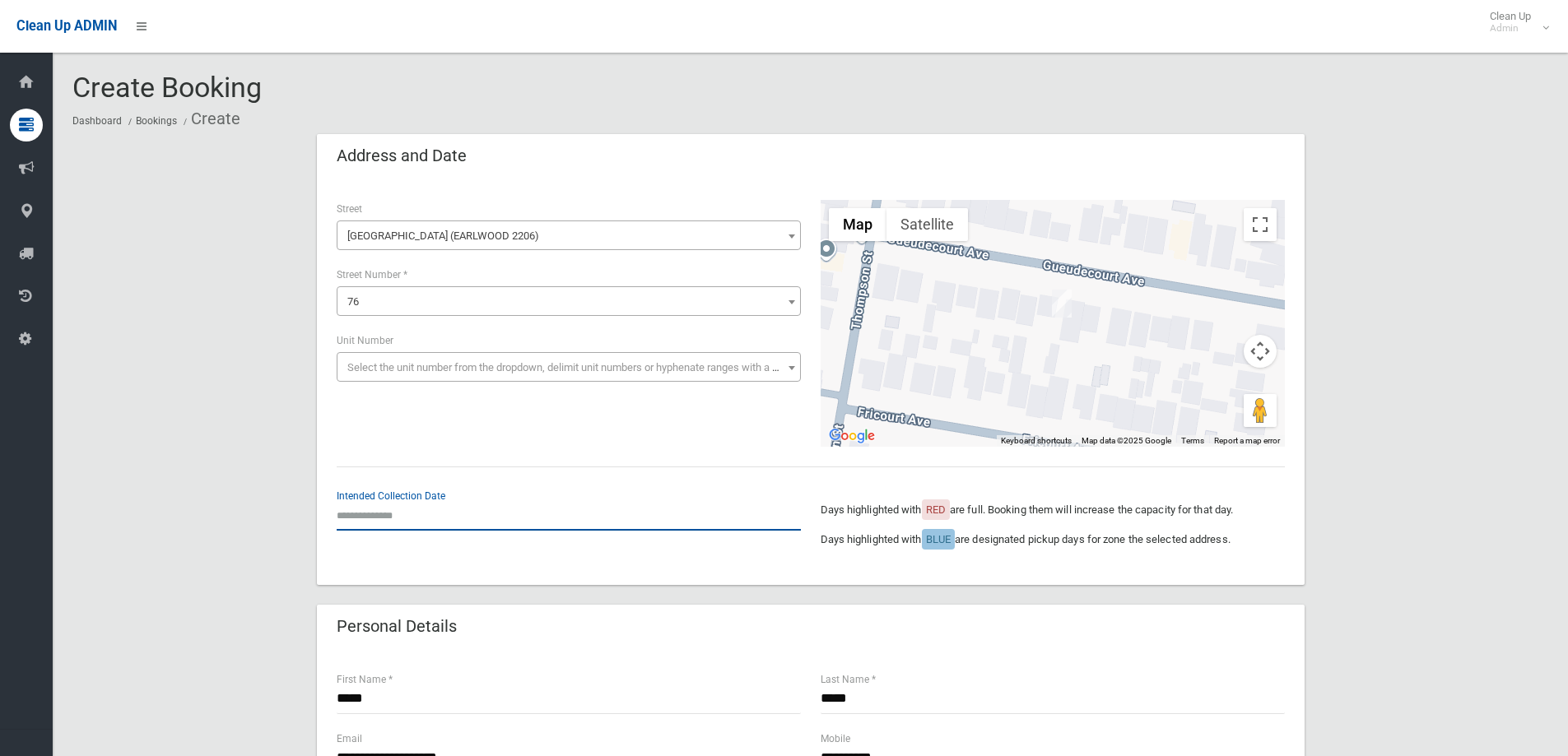
click at [426, 514] on input "text" at bounding box center [569, 515] width 464 height 31
click at [604, 439] on div "**********" at bounding box center [810, 324] width 968 height 247
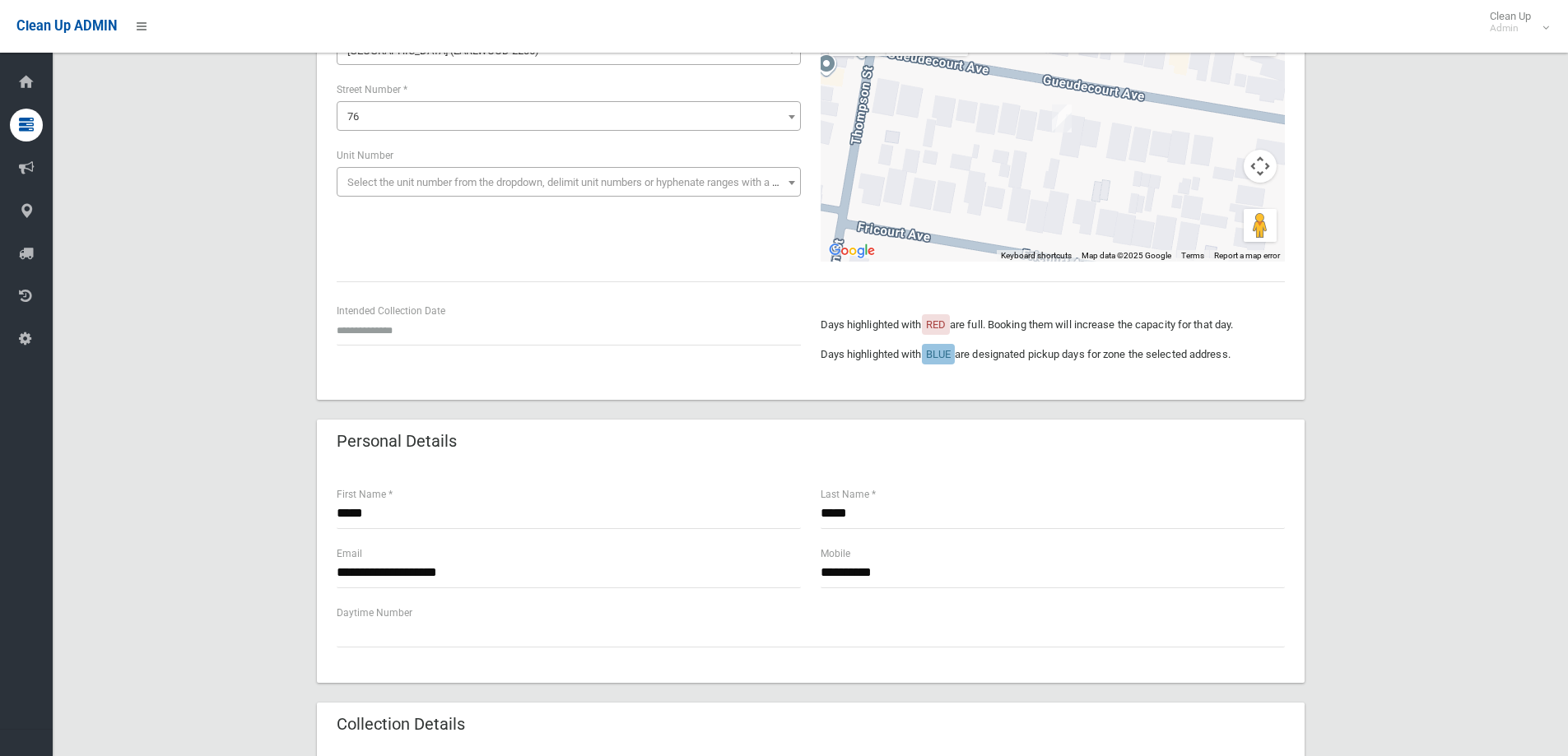
scroll to position [82, 0]
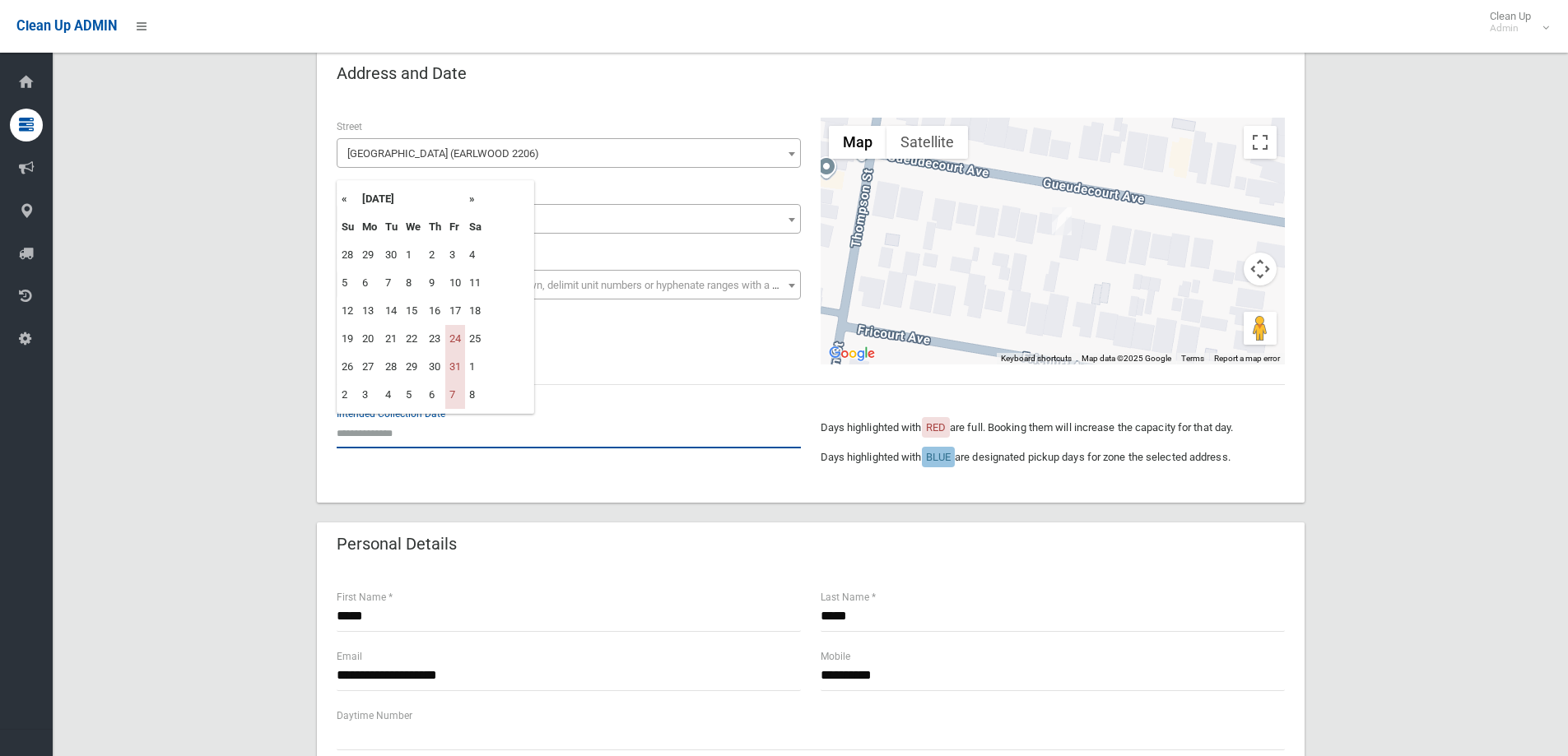
click at [405, 431] on input "text" at bounding box center [569, 433] width 464 height 31
click at [456, 338] on td "24" at bounding box center [455, 339] width 20 height 28
click at [380, 436] on input "text" at bounding box center [569, 433] width 464 height 31
click at [559, 344] on div "**********" at bounding box center [810, 241] width 968 height 247
click at [405, 438] on input "text" at bounding box center [569, 433] width 464 height 31
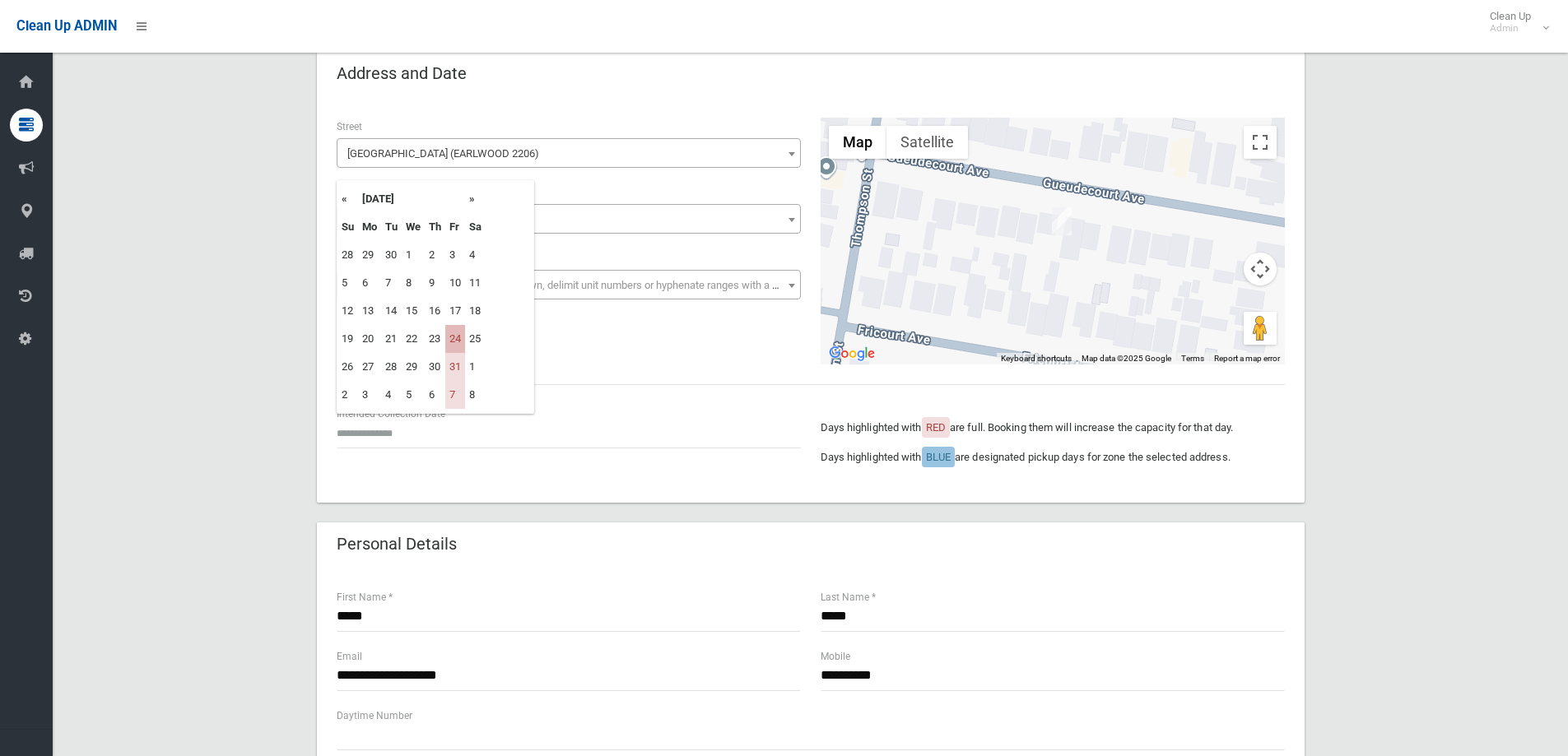
click at [458, 335] on td "24" at bounding box center [455, 339] width 20 height 28
type input "**********"
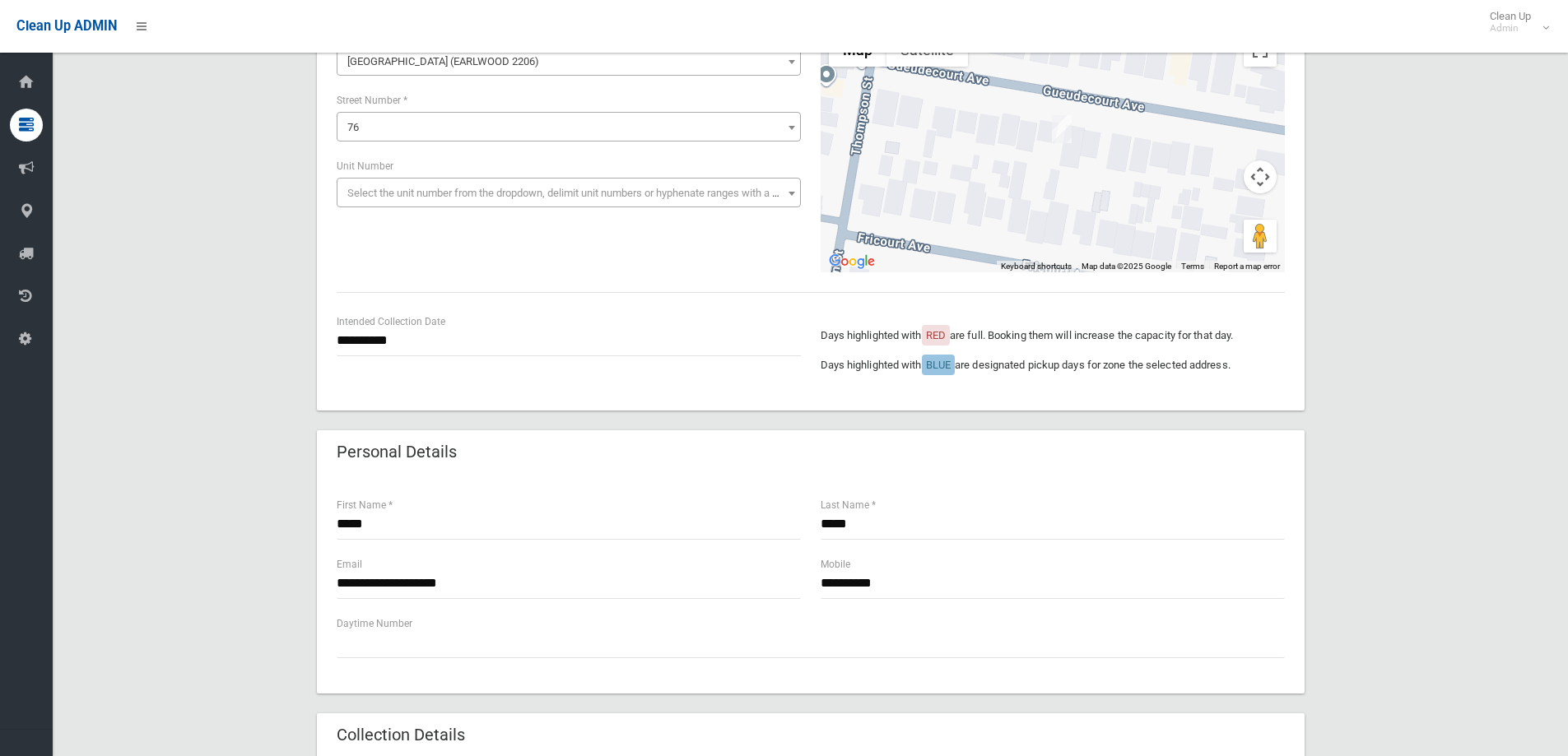
scroll to position [164, 0]
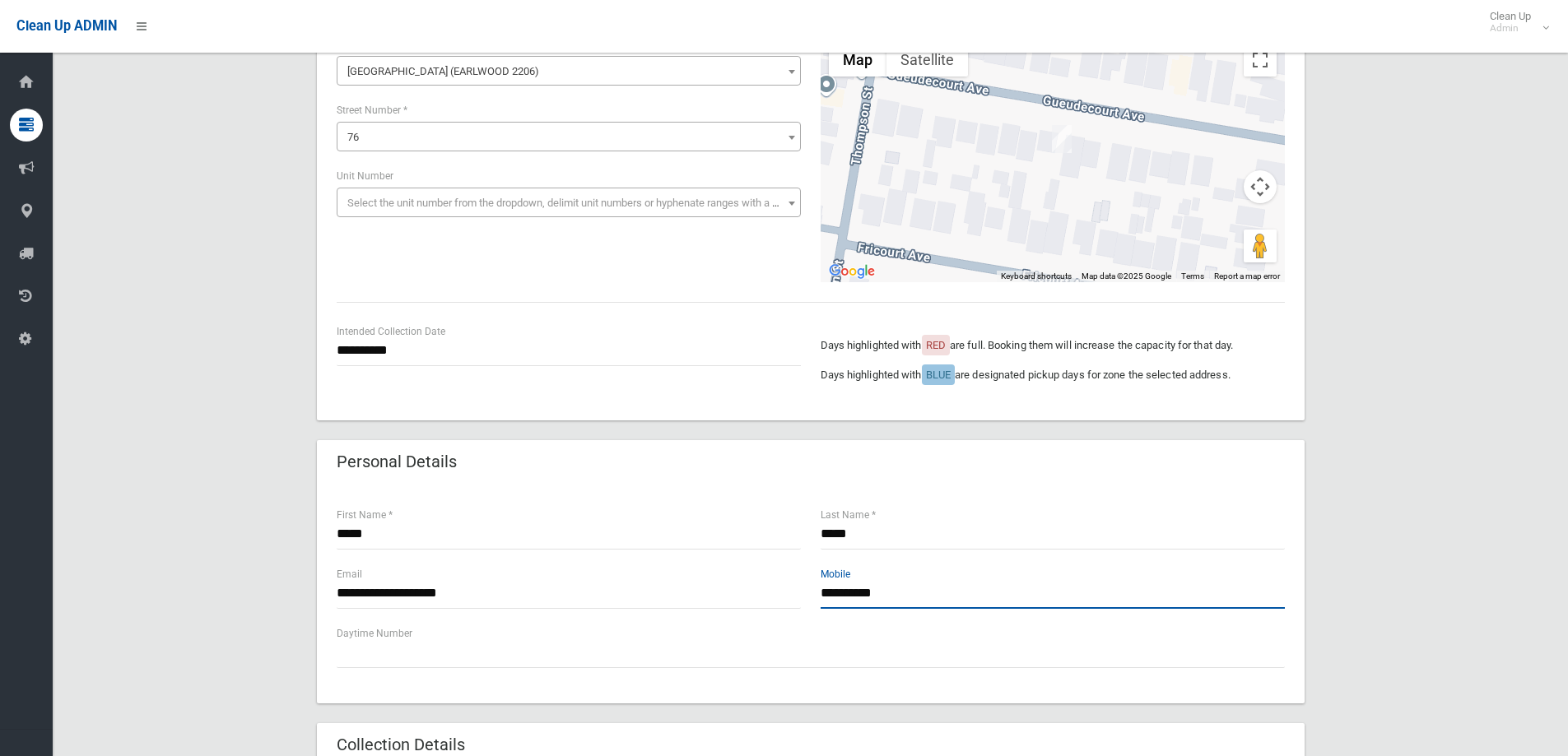
click at [958, 595] on input "**********" at bounding box center [1052, 594] width 464 height 31
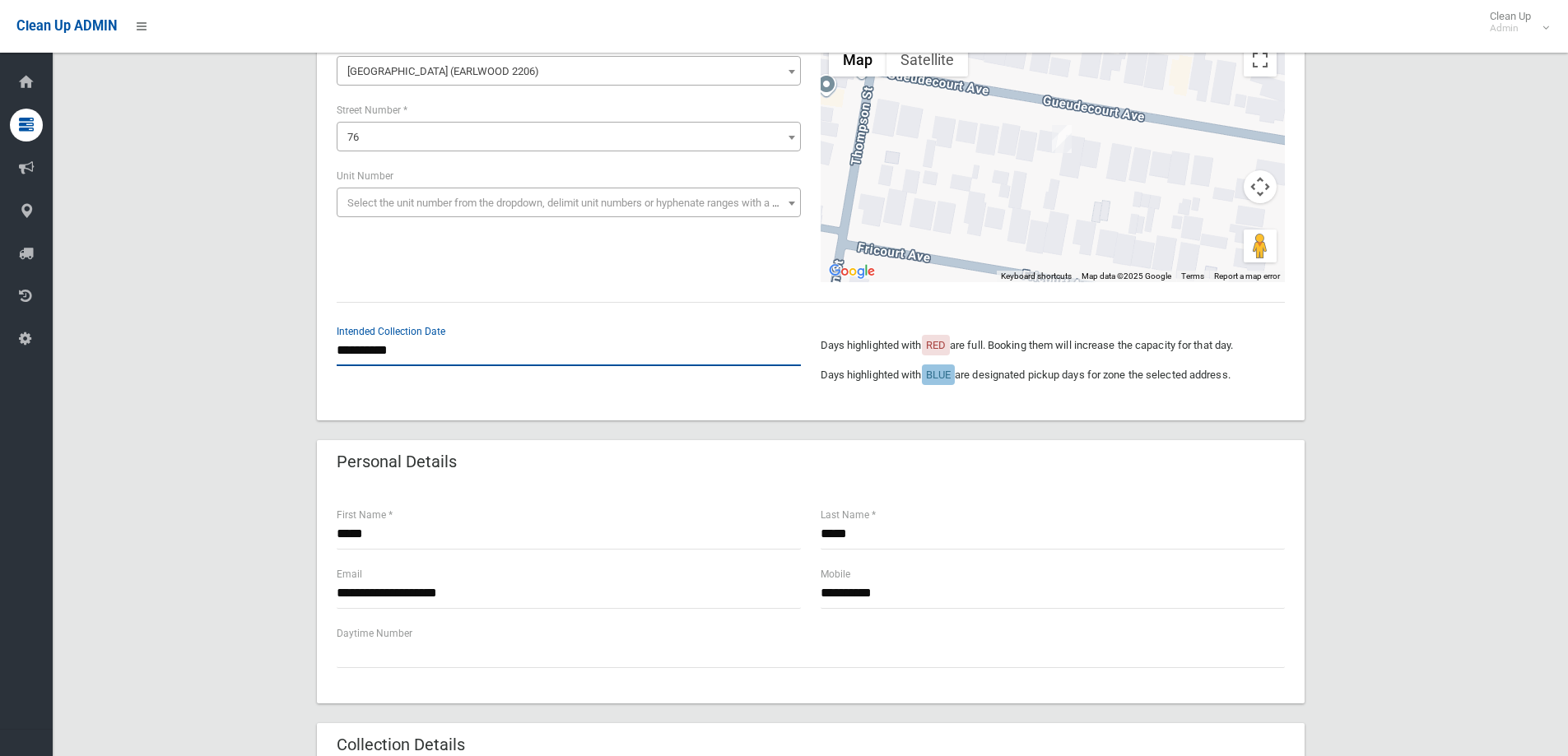
click at [449, 340] on input "**********" at bounding box center [569, 351] width 464 height 31
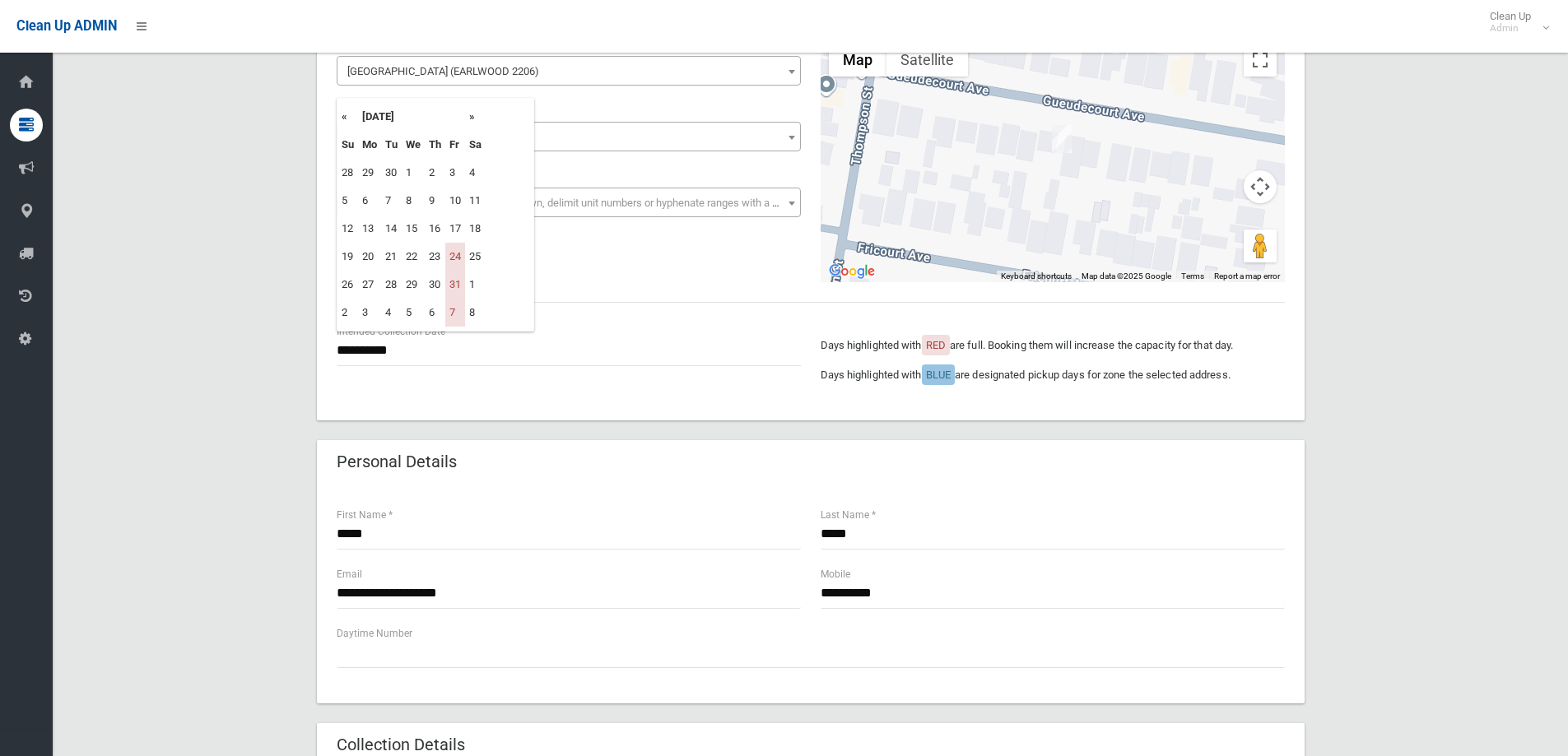
click at [577, 321] on div "**********" at bounding box center [810, 217] width 987 height 405
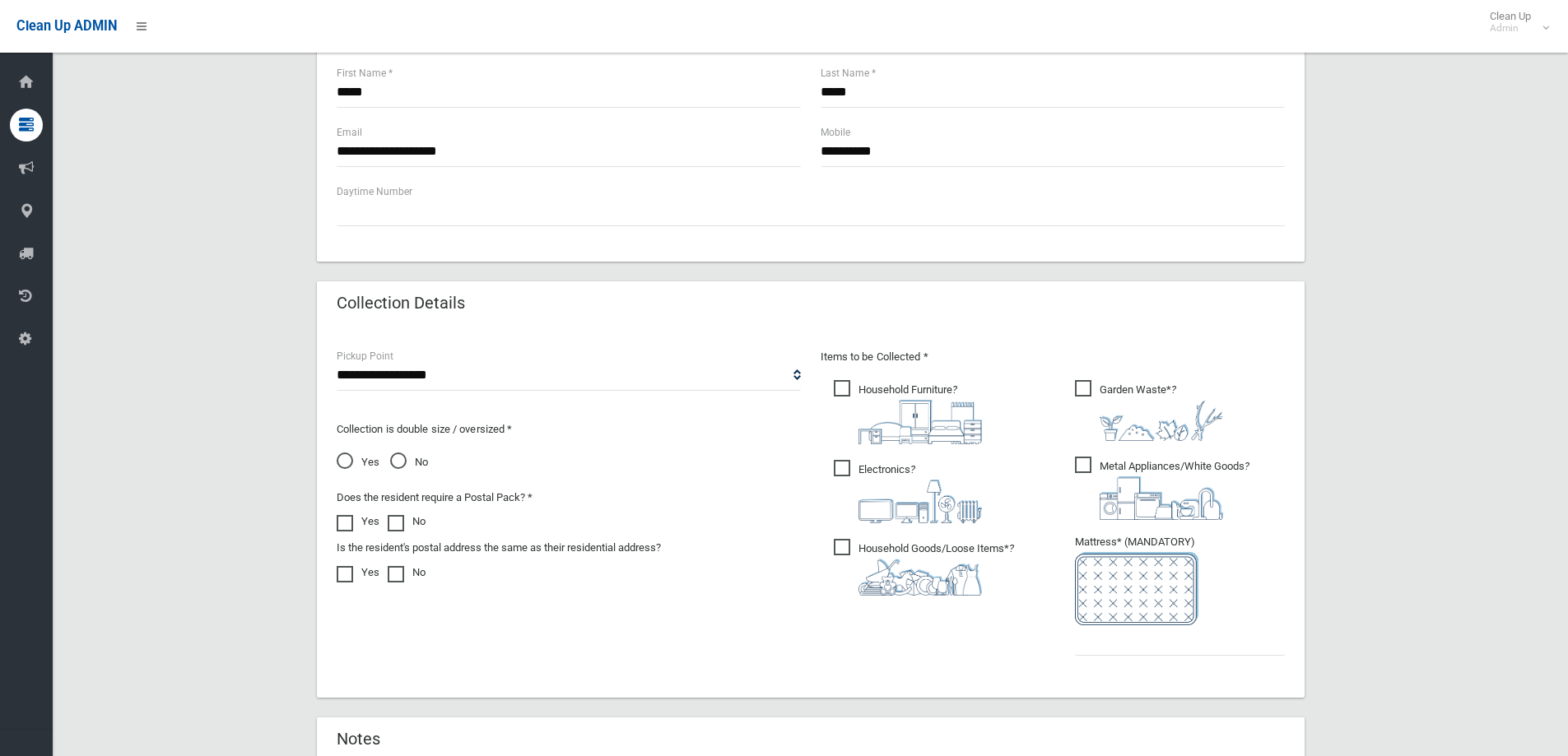
scroll to position [741, 0]
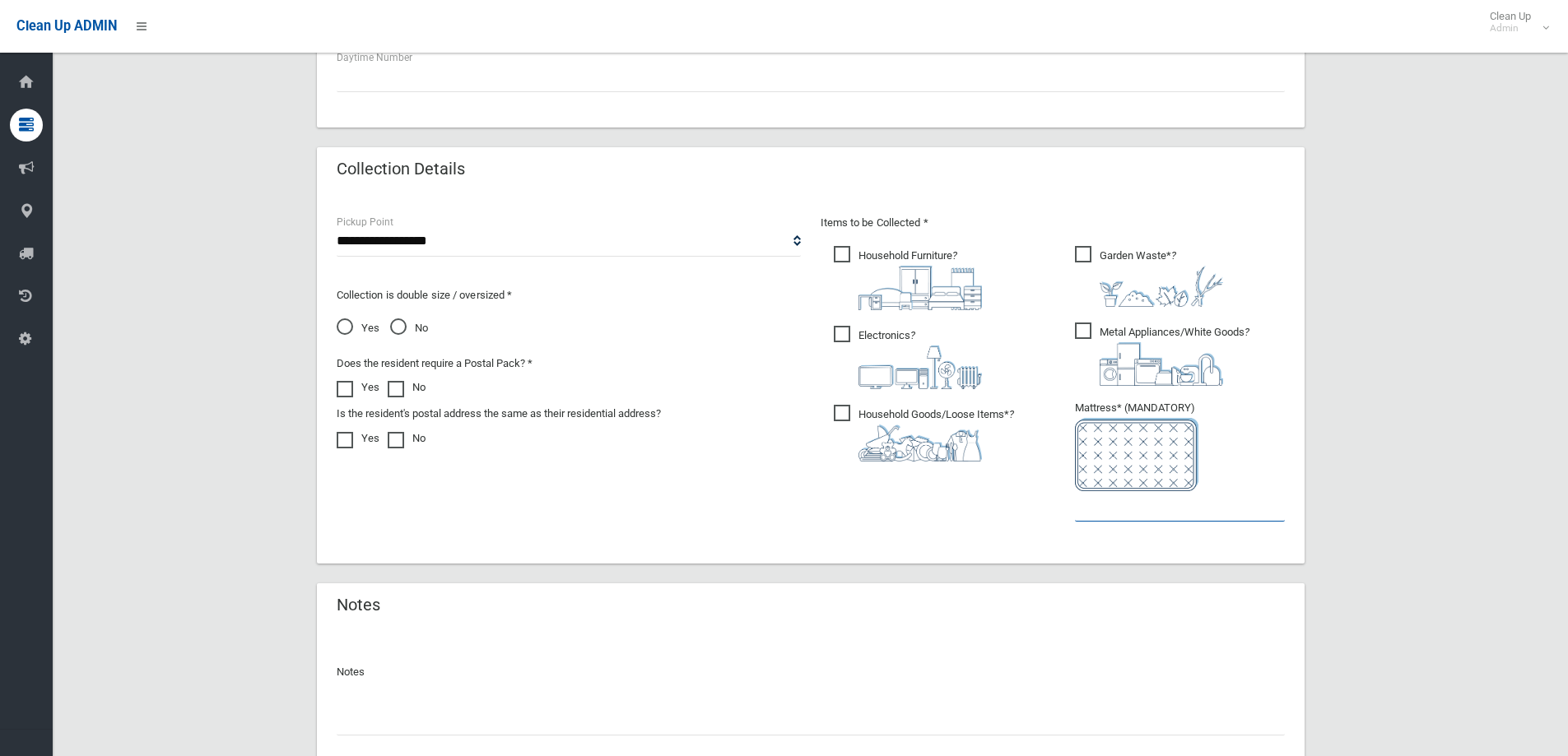
click at [1100, 516] on input "text" at bounding box center [1179, 507] width 210 height 31
type input "*"
click at [1127, 253] on span "Garden Waste* ?" at bounding box center [1148, 276] width 148 height 61
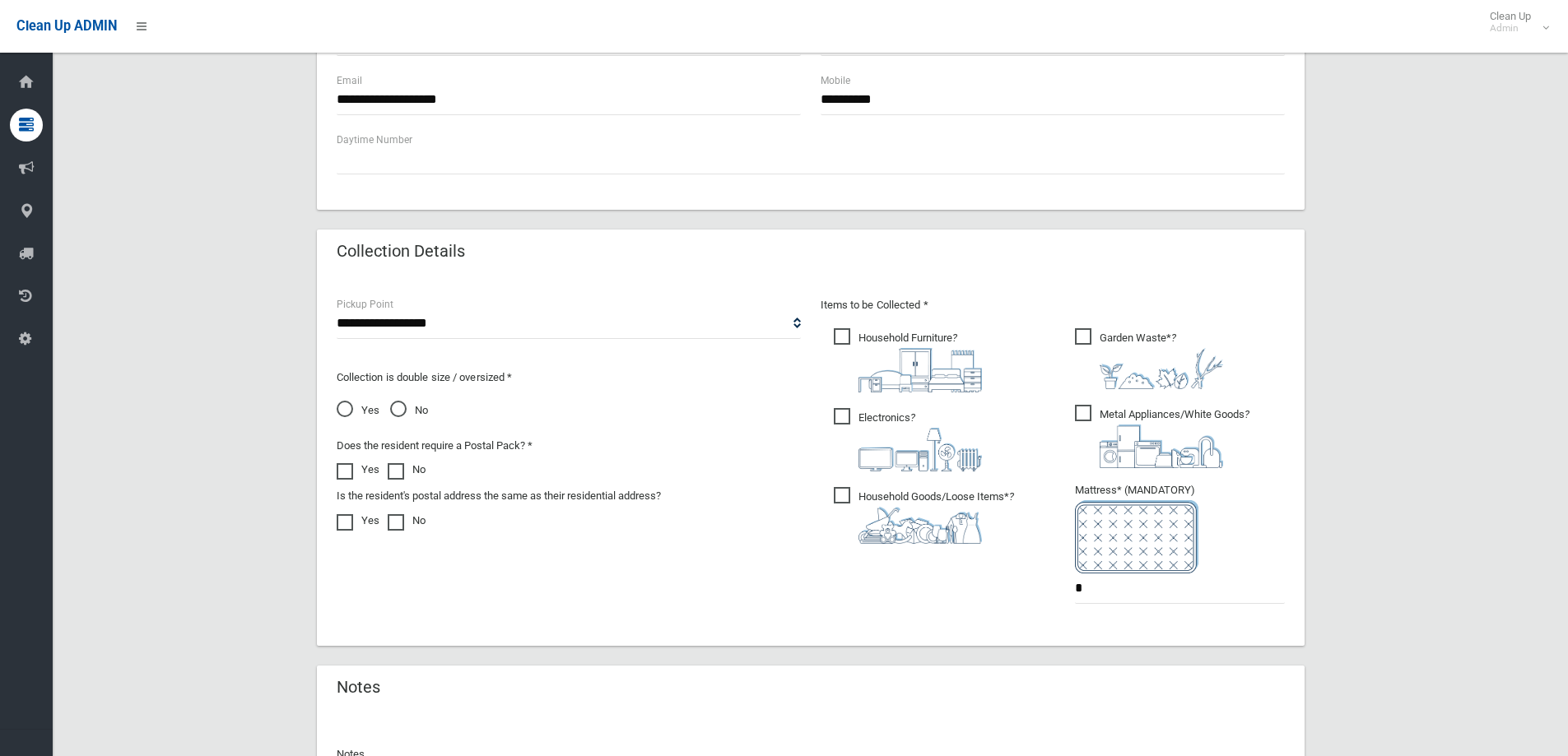
scroll to position [864, 0]
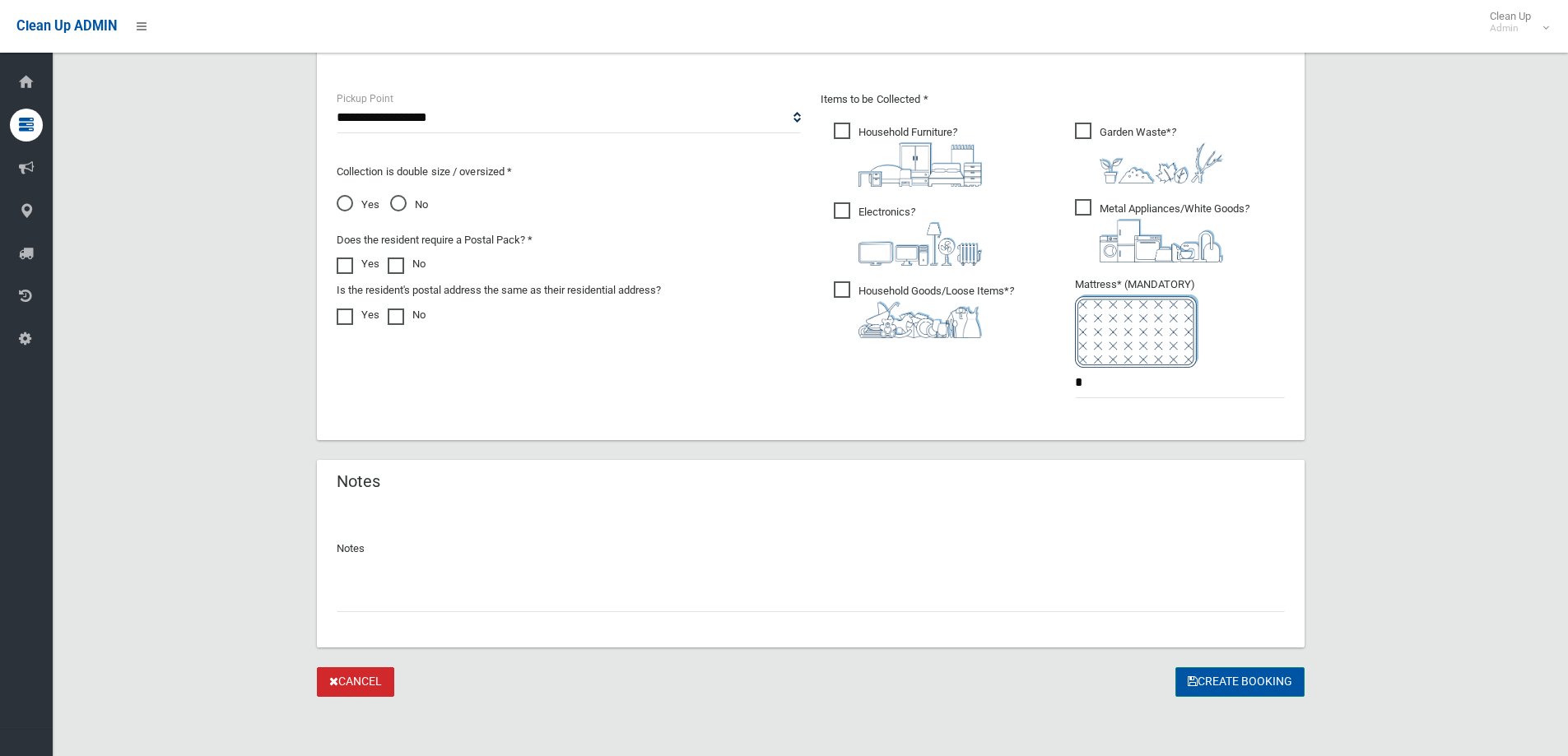
click at [1255, 688] on button "Create Booking" at bounding box center [1239, 682] width 129 height 31
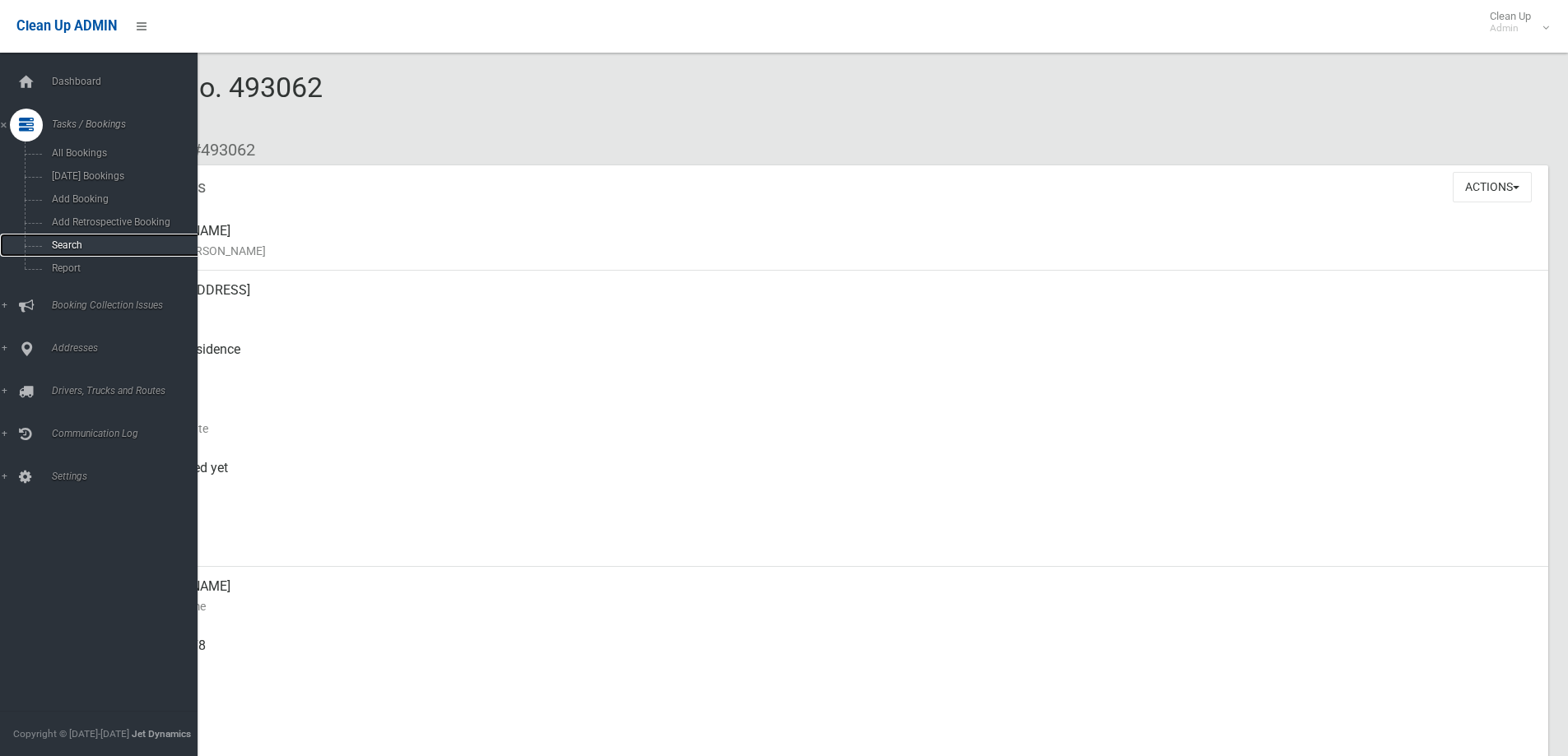
drag, startPoint x: 67, startPoint y: 237, endPoint x: 471, endPoint y: 211, distance: 404.8
click at [67, 236] on link "Search" at bounding box center [104, 245] width 210 height 23
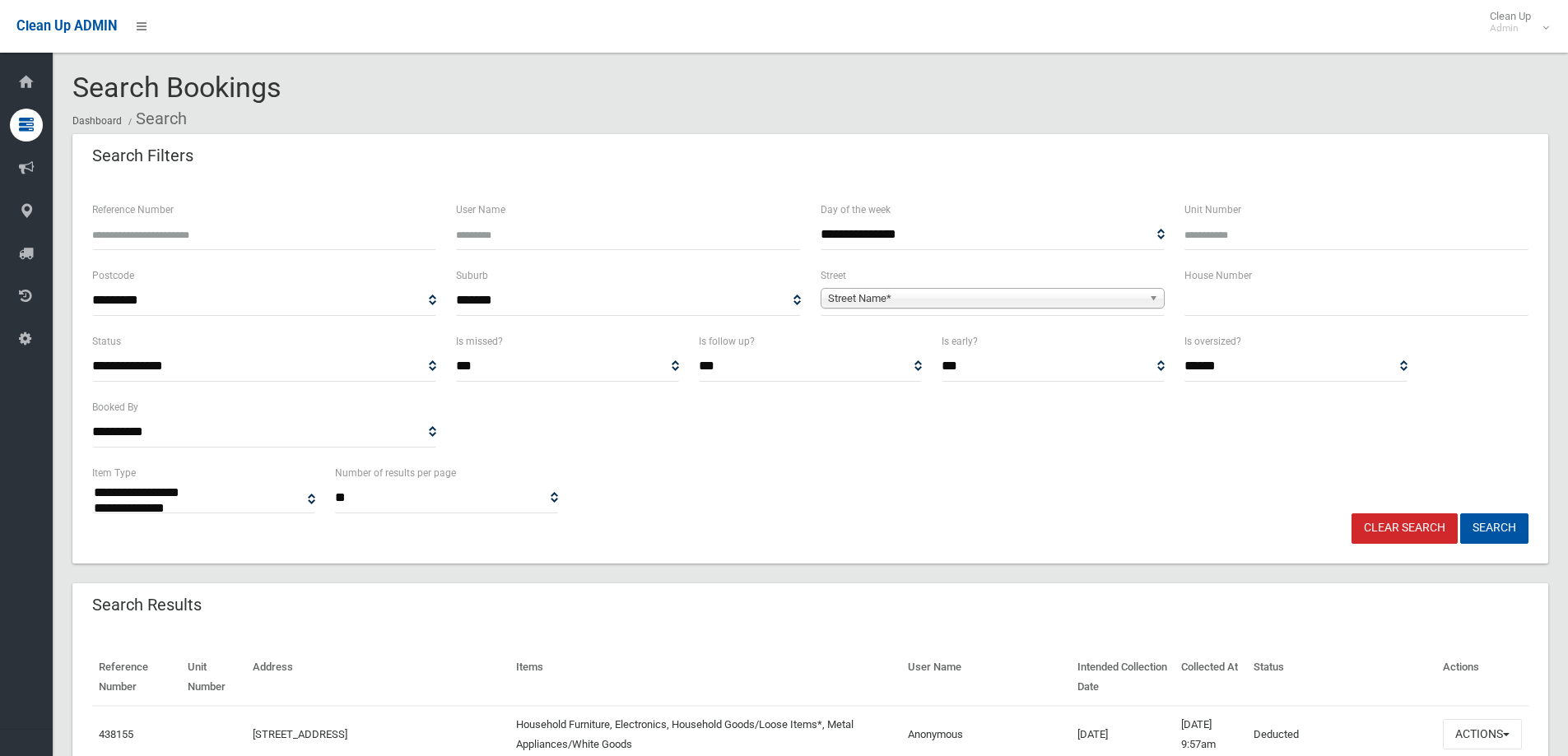
select select
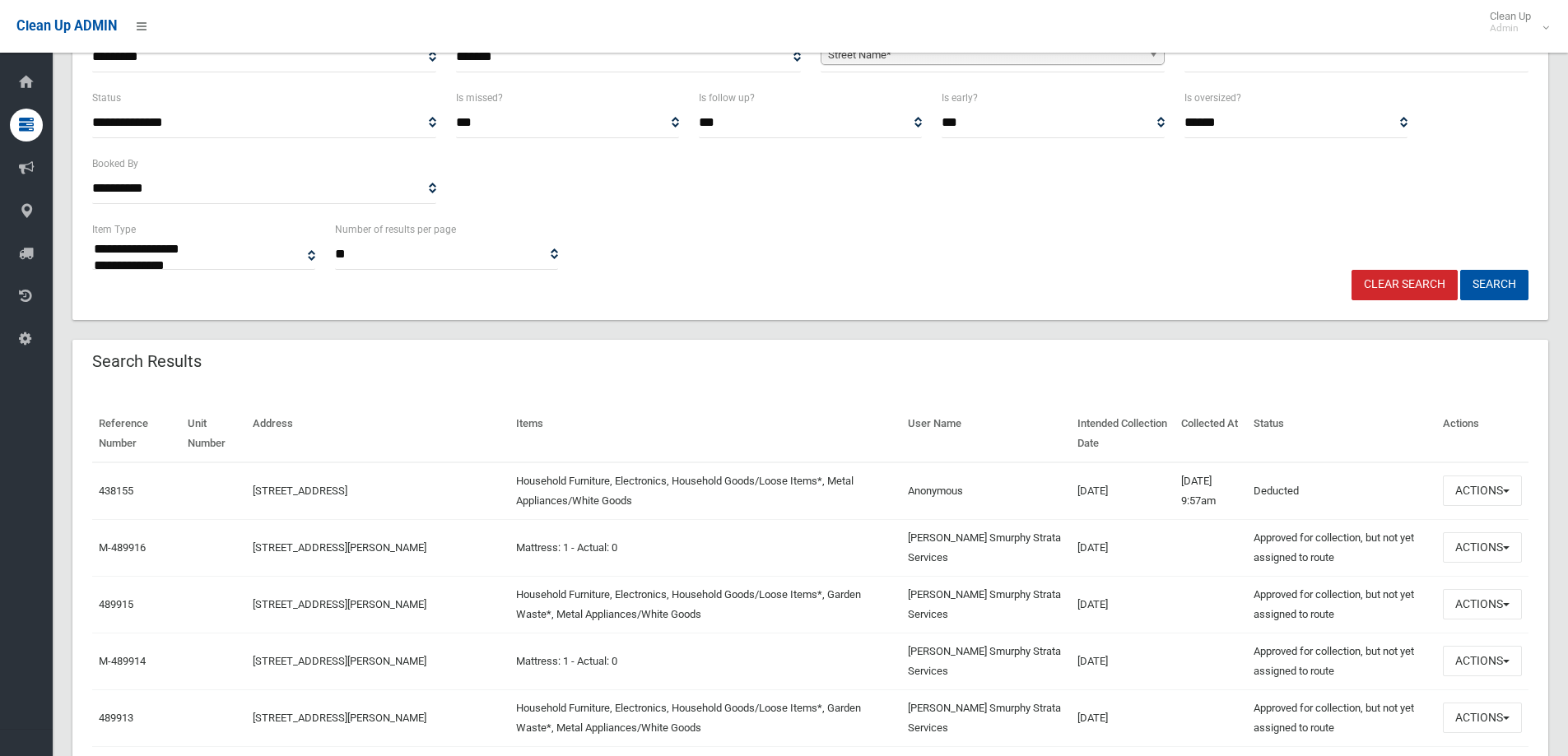
scroll to position [247, 0]
